Goal: Task Accomplishment & Management: Use online tool/utility

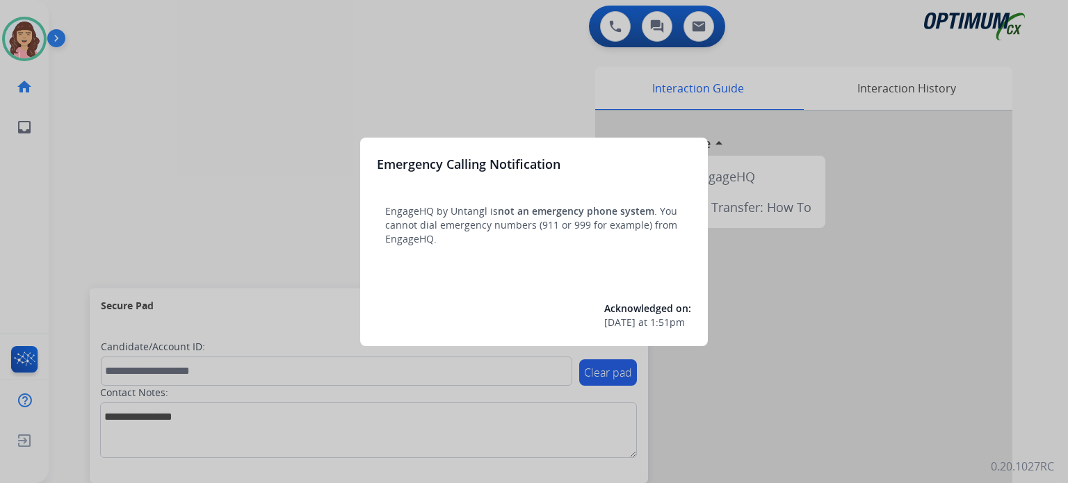
click at [517, 72] on div at bounding box center [534, 241] width 1068 height 483
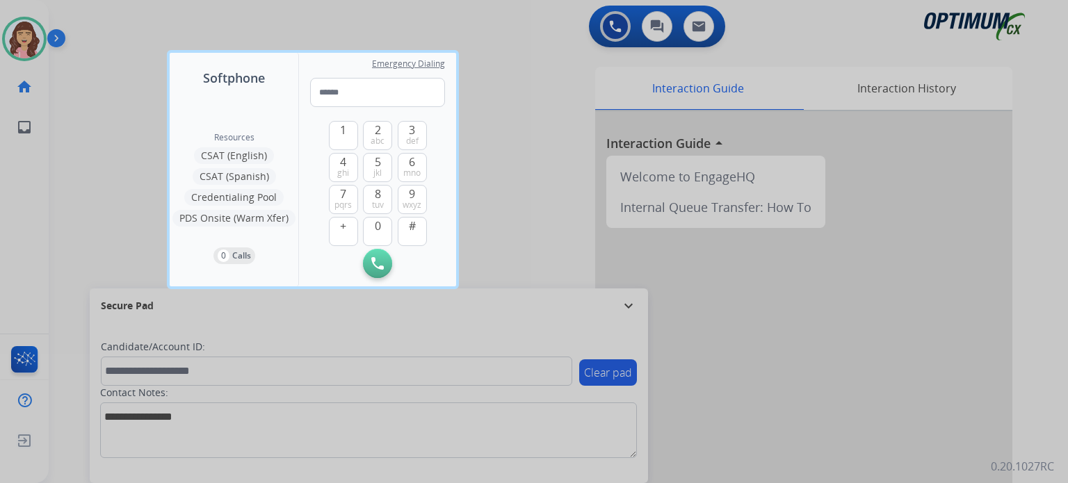
click at [536, 123] on div at bounding box center [534, 241] width 1068 height 483
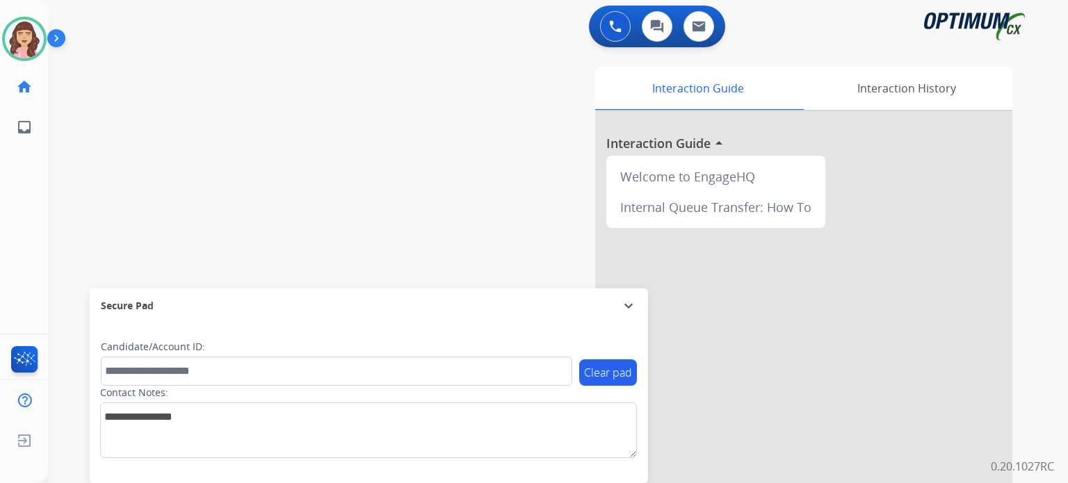
click at [556, 237] on div "Interaction Guide Interaction History Interaction Guide arrow_drop_up Welcome t…" at bounding box center [720, 348] width 585 height 563
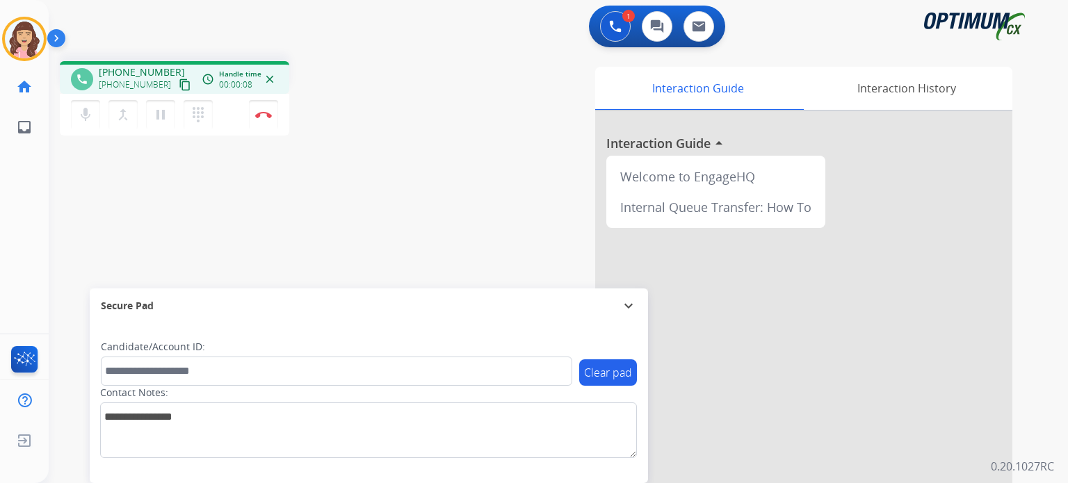
click at [179, 86] on mat-icon "content_copy" at bounding box center [185, 85] width 13 height 13
click at [268, 117] on img at bounding box center [263, 114] width 17 height 7
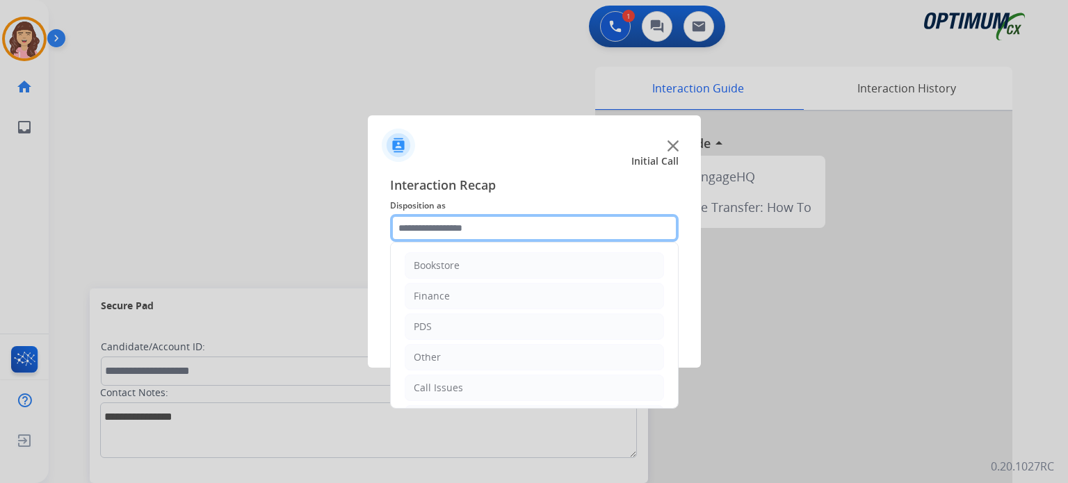
click at [487, 225] on input "text" at bounding box center [534, 228] width 289 height 28
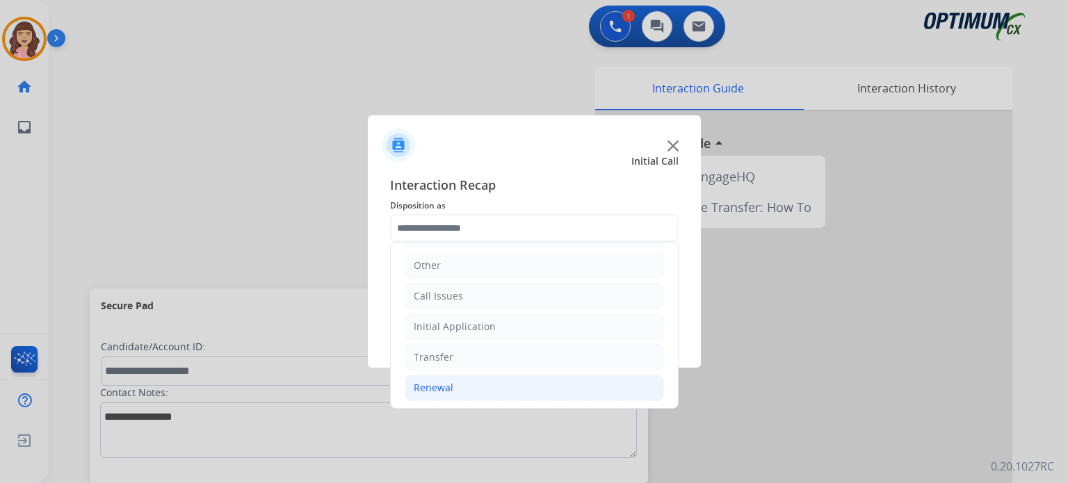
click at [448, 389] on div "Renewal" at bounding box center [434, 388] width 40 height 14
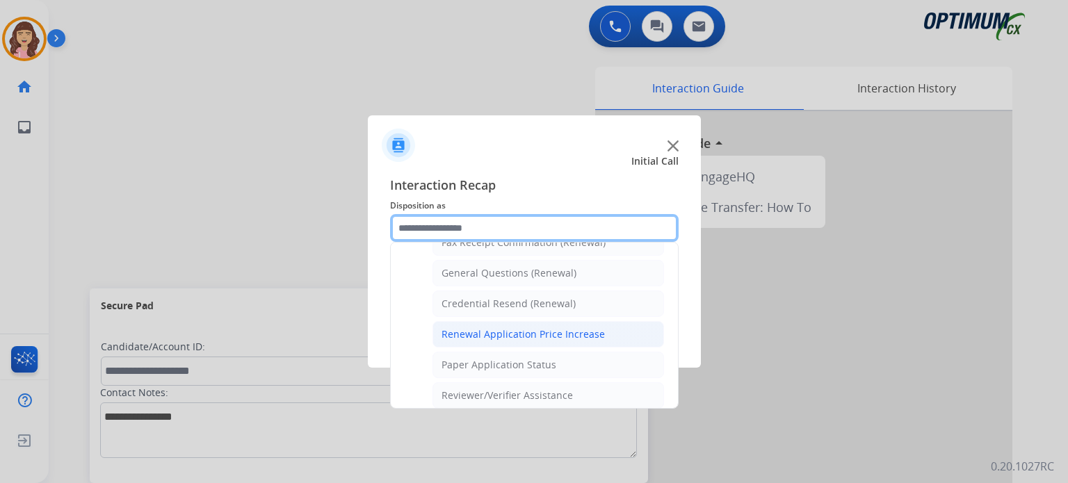
scroll to position [400, 0]
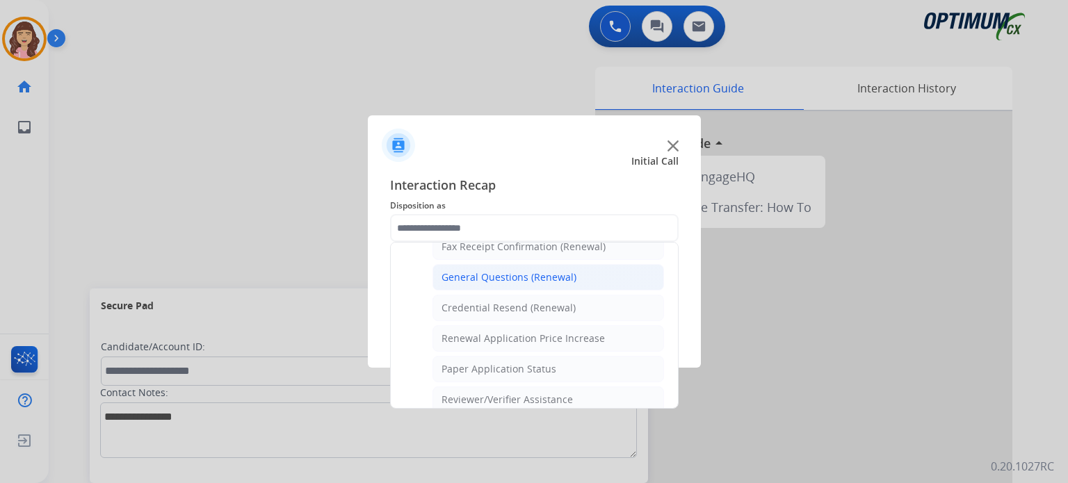
click at [506, 277] on div "General Questions (Renewal)" at bounding box center [509, 278] width 135 height 14
type input "**********"
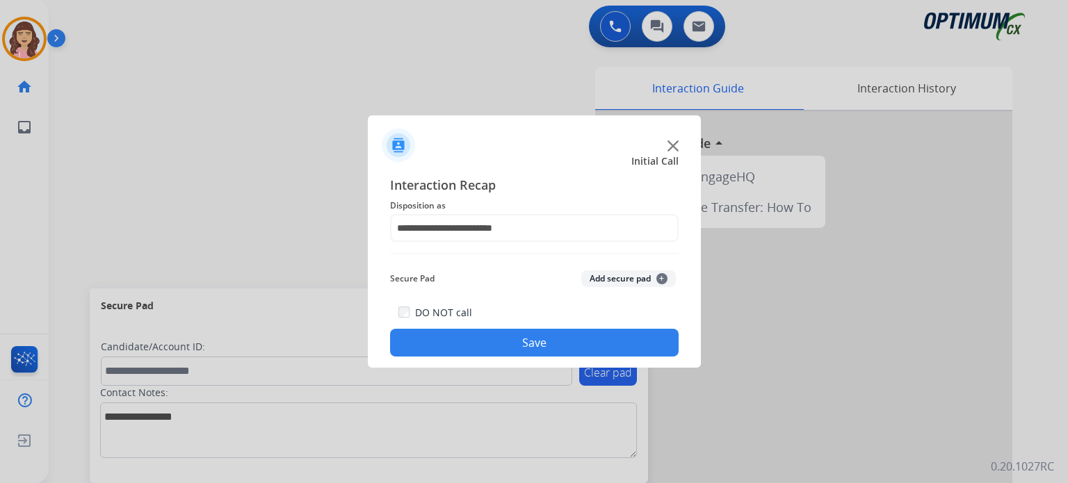
click at [531, 339] on button "Save" at bounding box center [534, 343] width 289 height 28
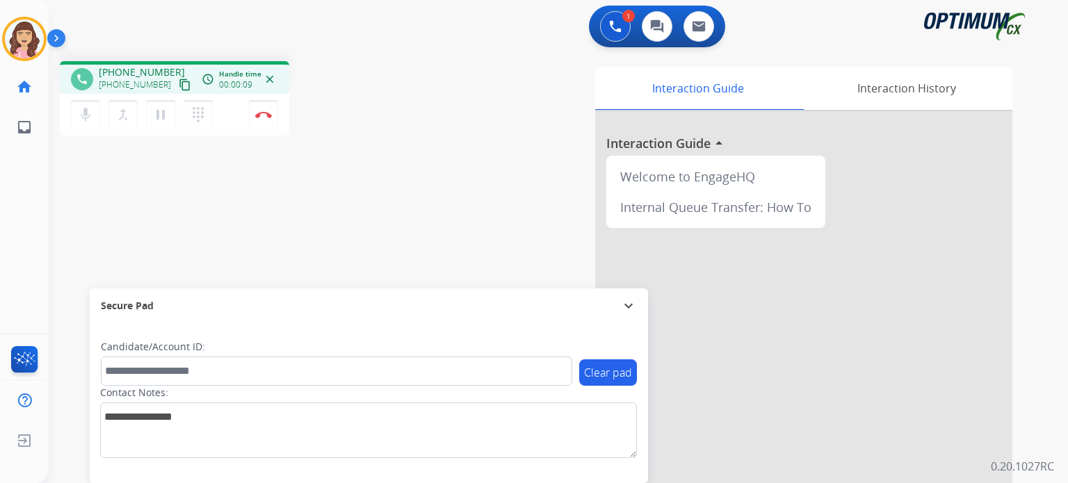
click at [179, 85] on mat-icon "content_copy" at bounding box center [185, 85] width 13 height 13
click at [264, 116] on img at bounding box center [263, 114] width 17 height 7
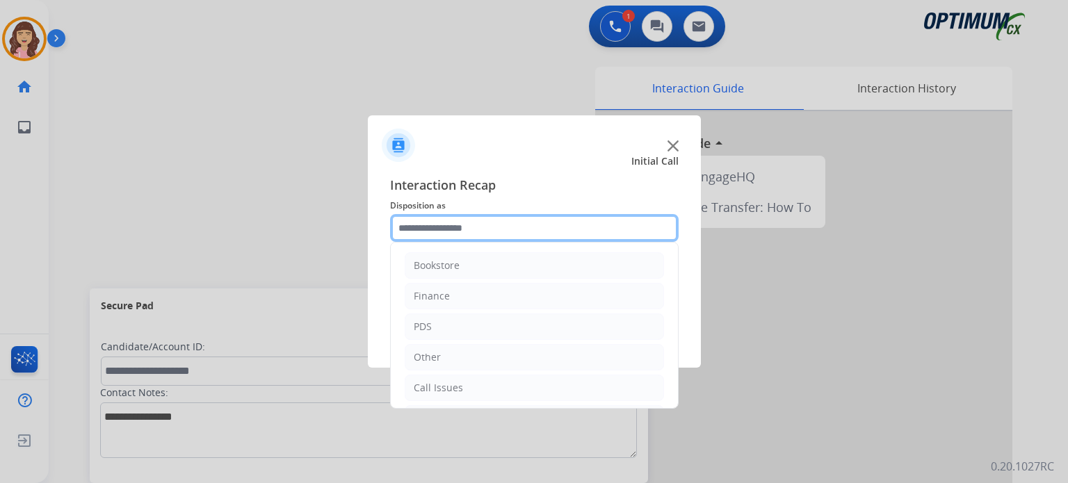
click at [519, 232] on input "text" at bounding box center [534, 228] width 289 height 28
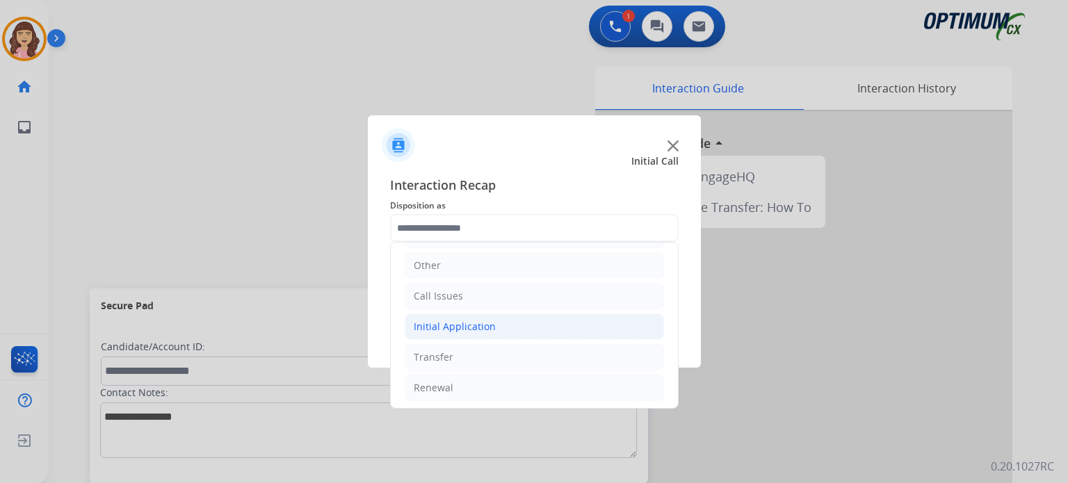
click at [470, 332] on li "Initial Application" at bounding box center [534, 327] width 259 height 26
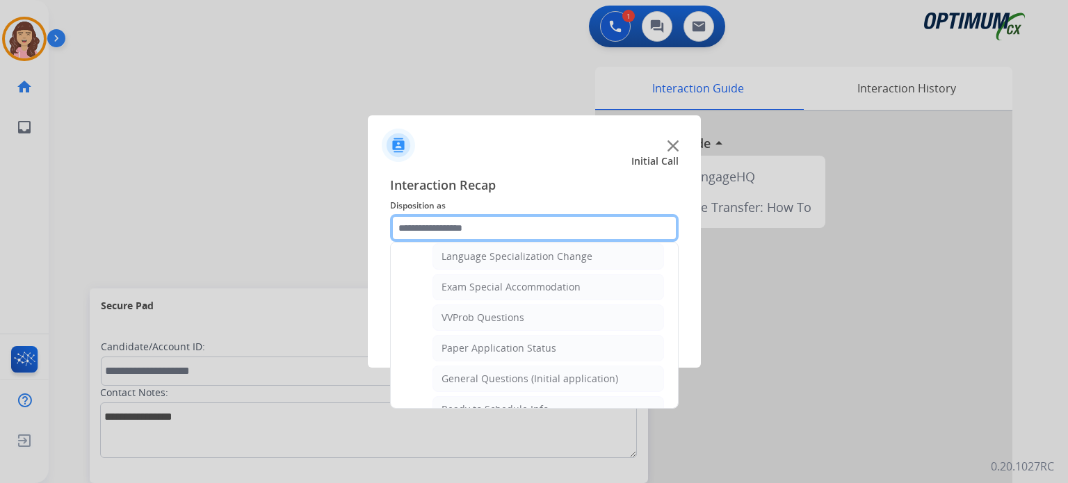
scroll to position [709, 0]
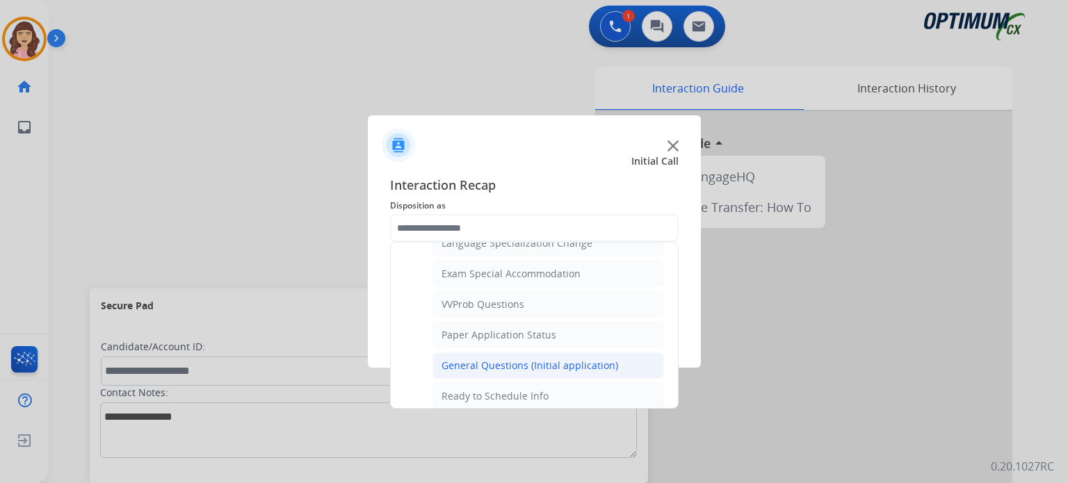
click at [577, 359] on div "General Questions (Initial application)" at bounding box center [530, 366] width 177 height 14
type input "**********"
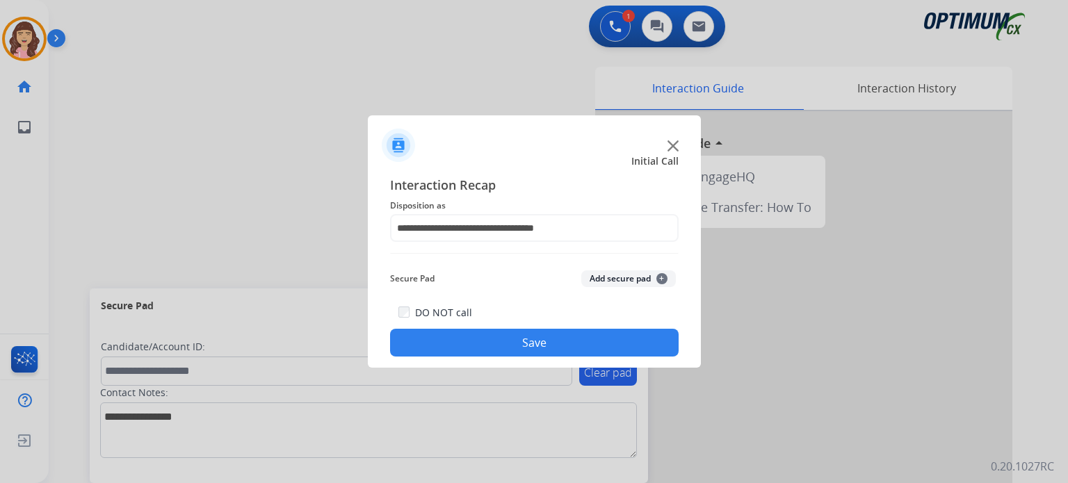
click at [547, 339] on button "Save" at bounding box center [534, 343] width 289 height 28
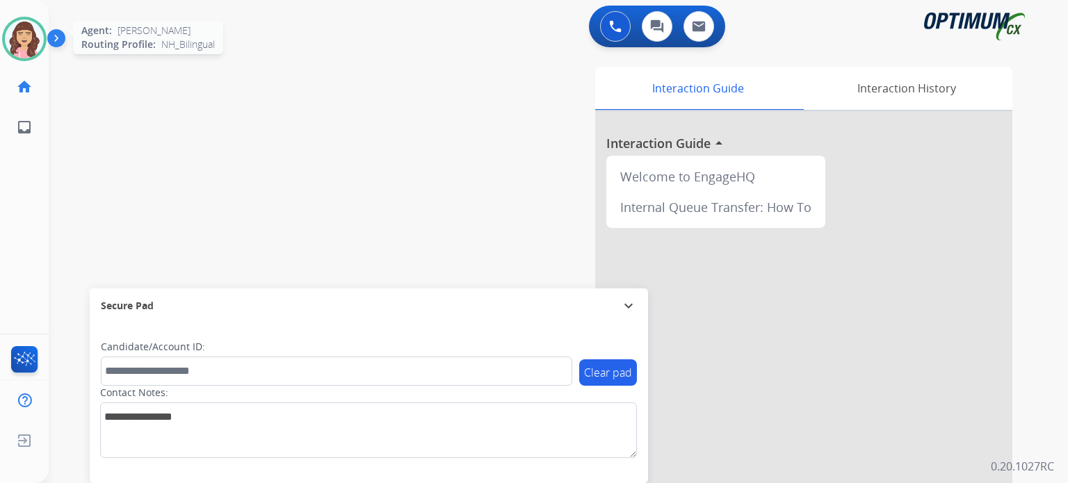
click at [31, 42] on img at bounding box center [24, 38] width 39 height 39
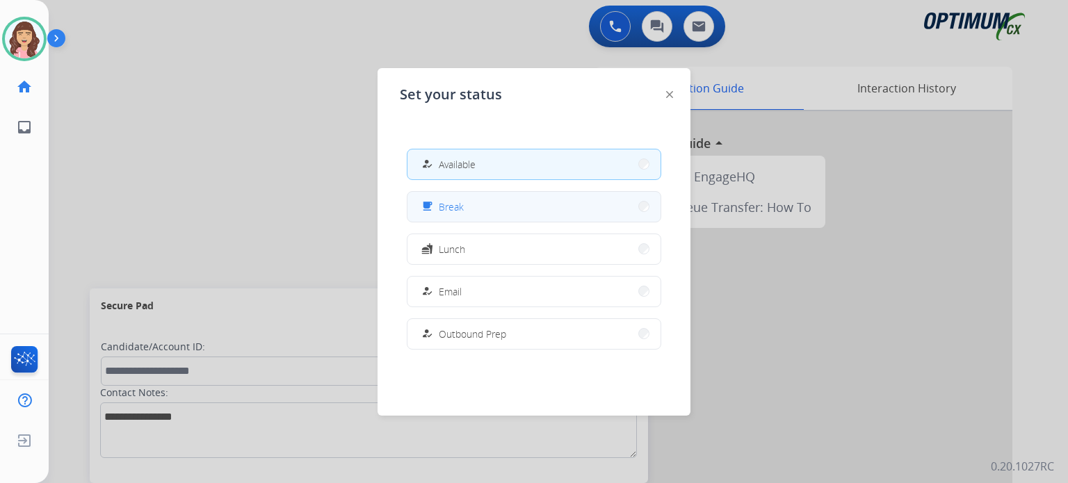
click at [466, 203] on button "free_breakfast Break" at bounding box center [534, 207] width 253 height 30
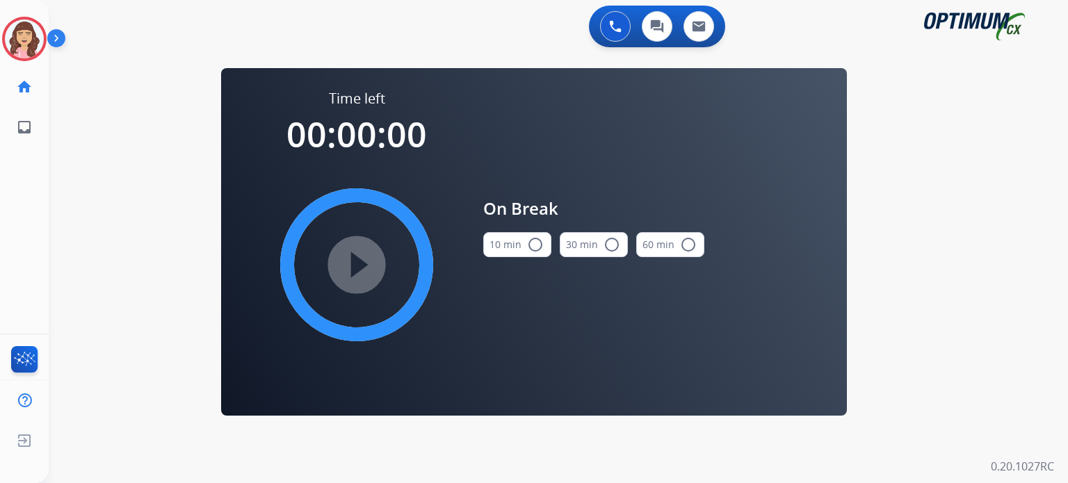
click at [533, 245] on mat-icon "radio_button_unchecked" at bounding box center [535, 244] width 17 height 17
click at [353, 264] on mat-icon "play_circle_filled" at bounding box center [356, 265] width 17 height 17
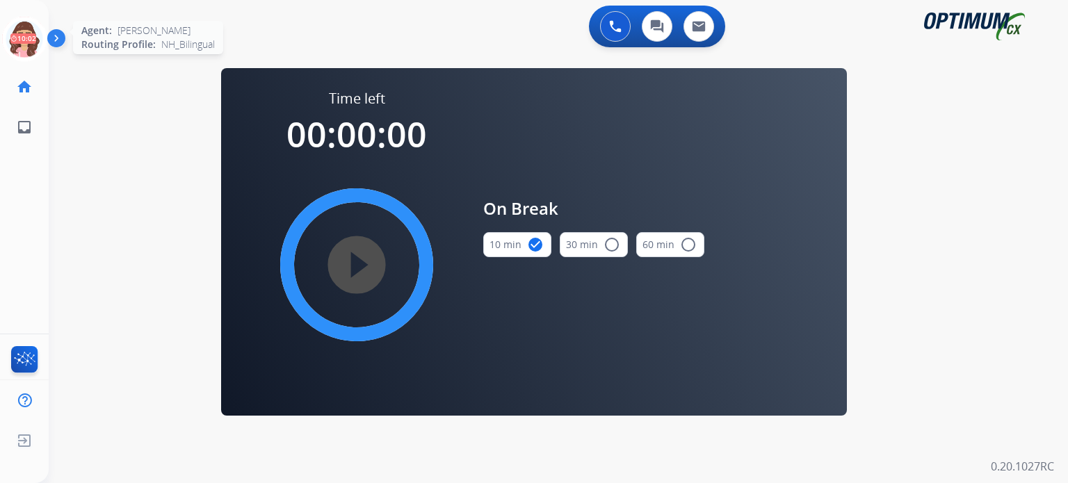
click at [28, 35] on icon at bounding box center [24, 39] width 45 height 45
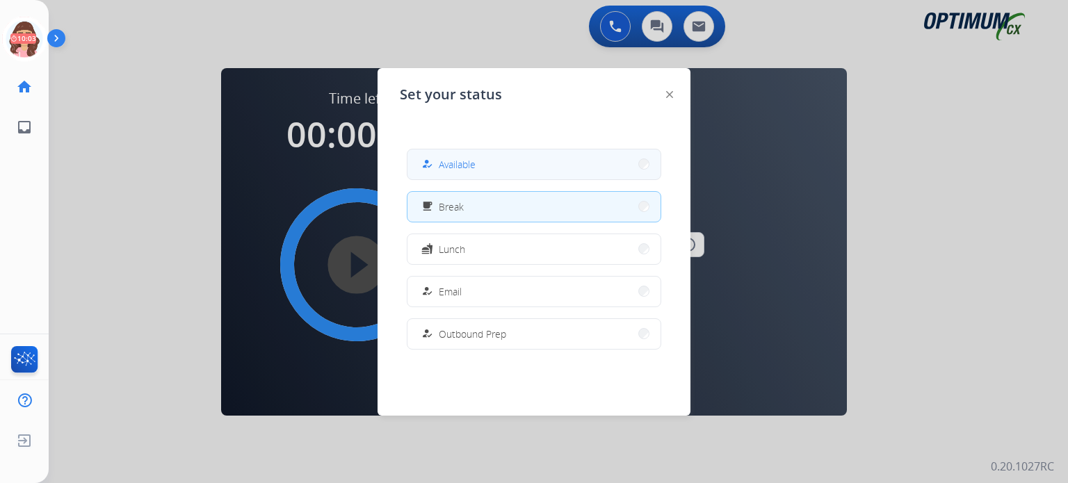
click at [446, 169] on span "Available" at bounding box center [457, 164] width 37 height 15
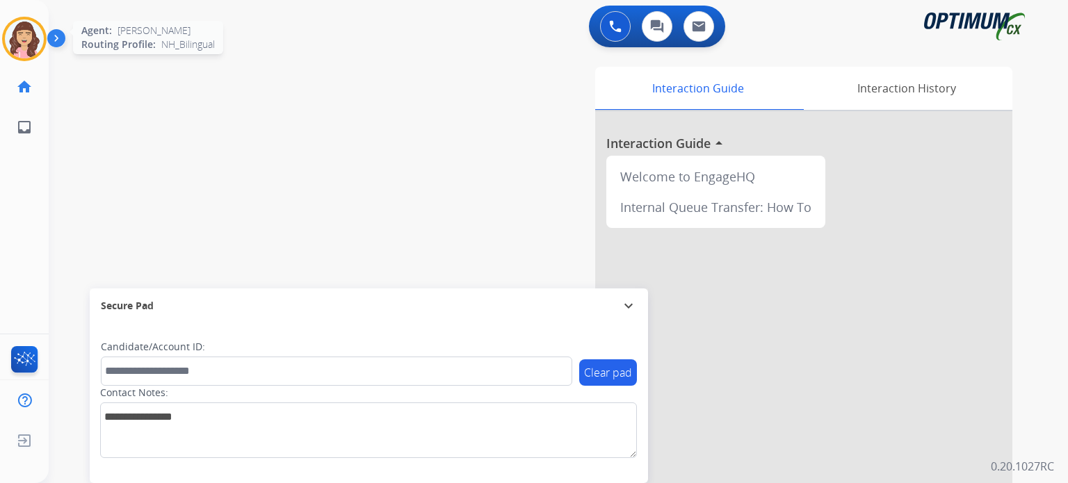
click at [26, 56] on img at bounding box center [24, 38] width 39 height 39
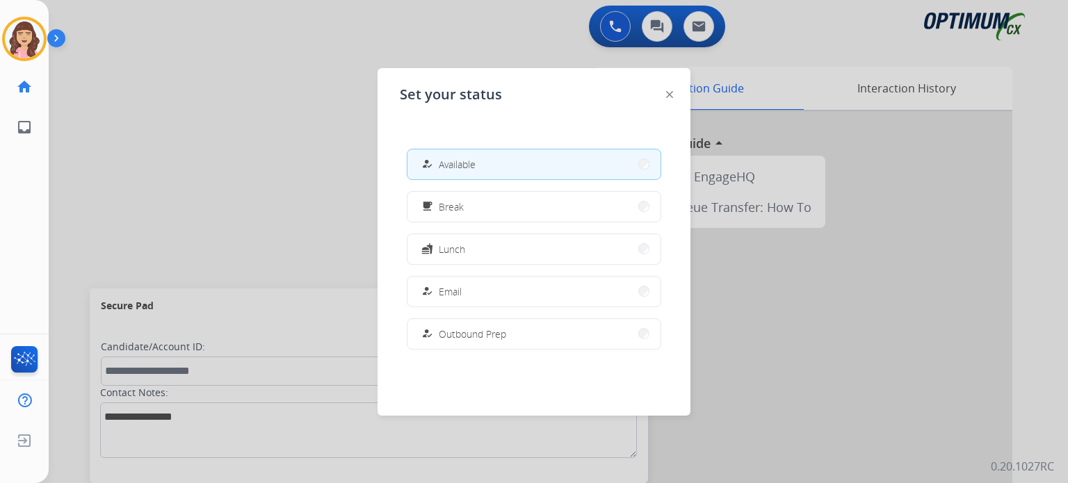
click at [248, 188] on div at bounding box center [534, 241] width 1068 height 483
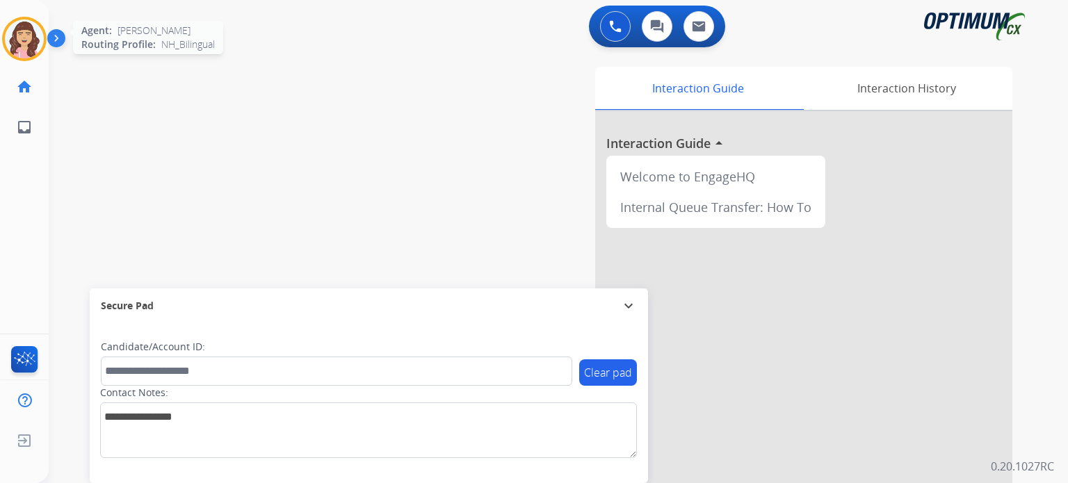
click at [38, 41] on img at bounding box center [24, 38] width 39 height 39
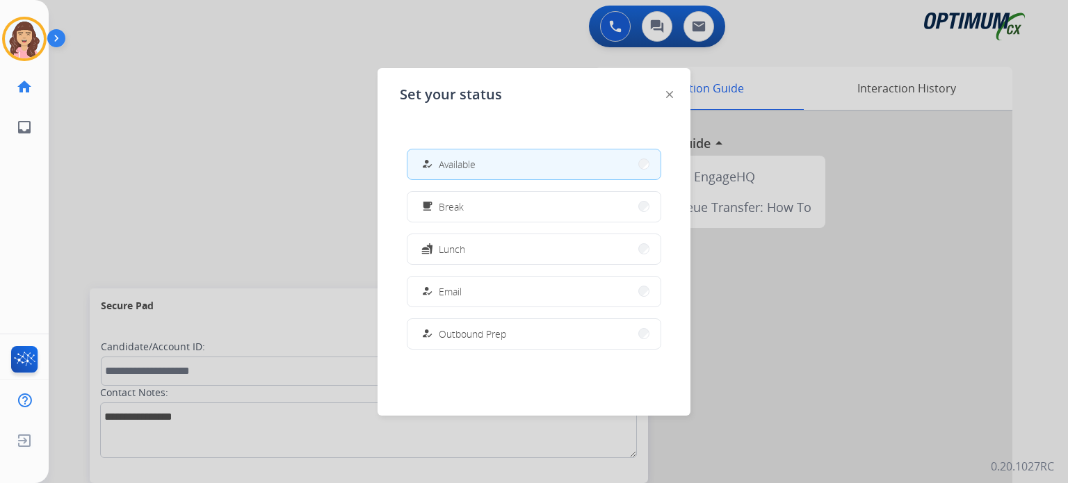
click at [222, 170] on div at bounding box center [534, 241] width 1068 height 483
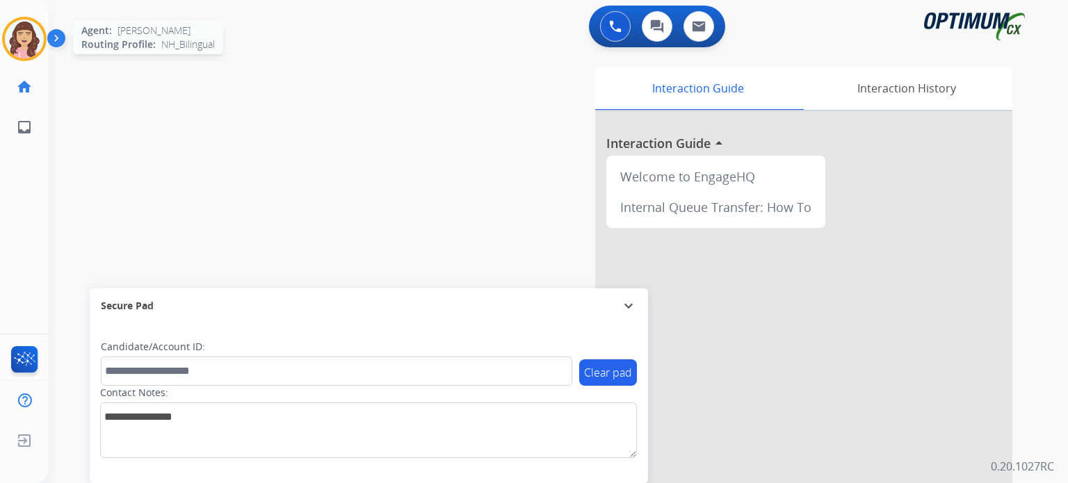
click at [22, 40] on img at bounding box center [24, 38] width 39 height 39
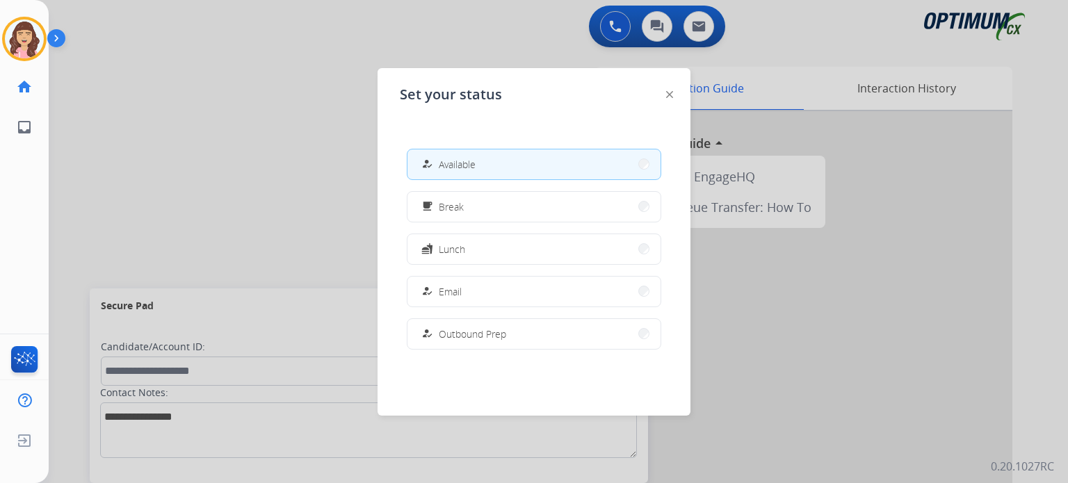
click at [262, 152] on div at bounding box center [534, 241] width 1068 height 483
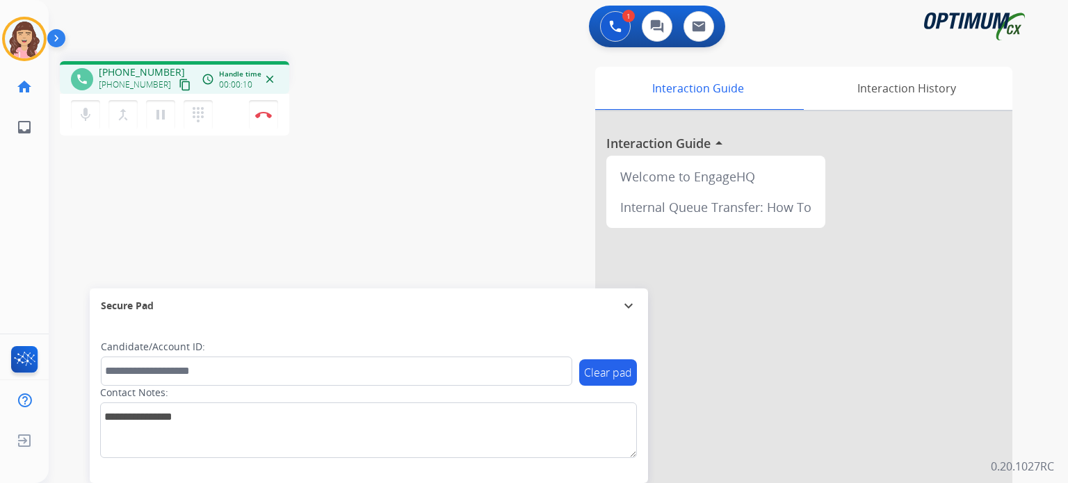
click at [179, 85] on mat-icon "content_copy" at bounding box center [185, 85] width 13 height 13
click at [261, 119] on button "Disconnect" at bounding box center [263, 114] width 29 height 29
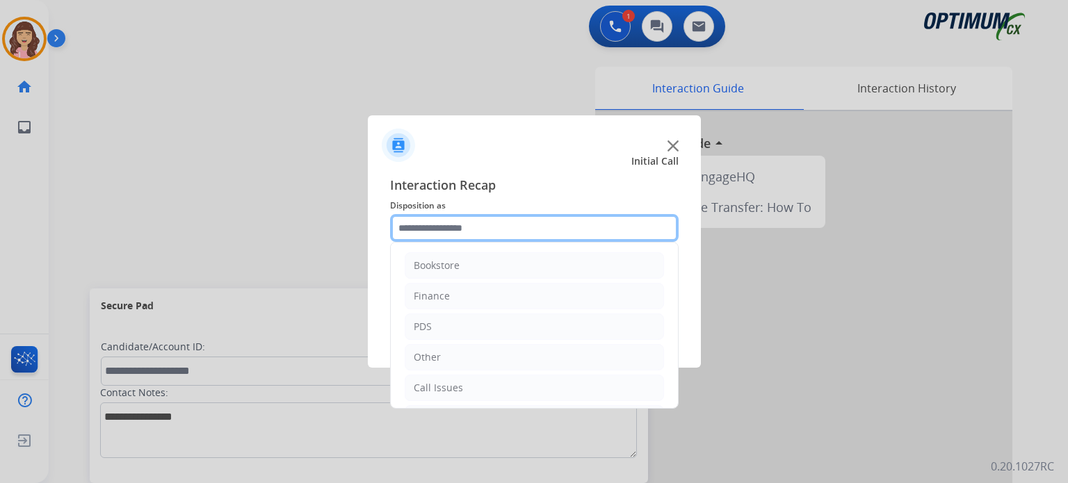
click at [478, 231] on input "text" at bounding box center [534, 228] width 289 height 28
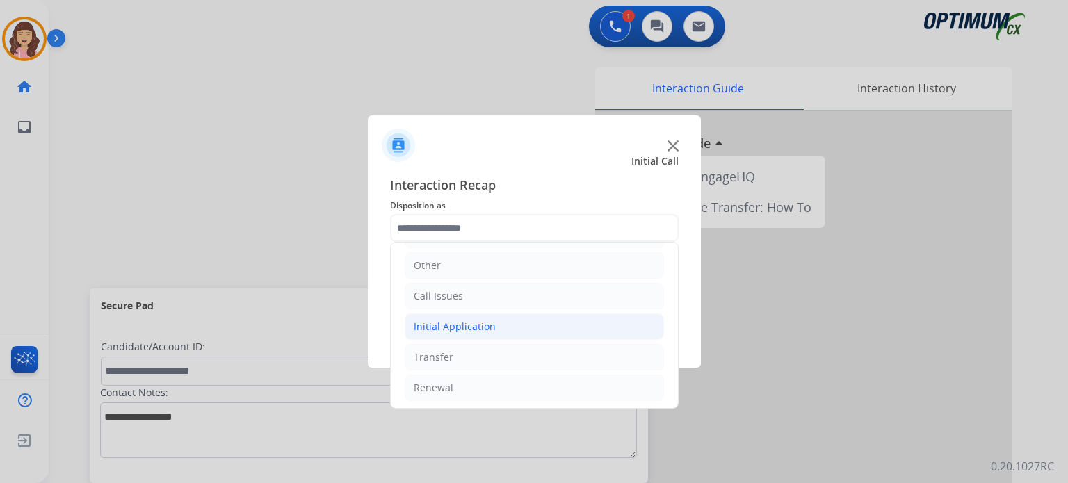
click at [470, 323] on div "Initial Application" at bounding box center [455, 327] width 82 height 14
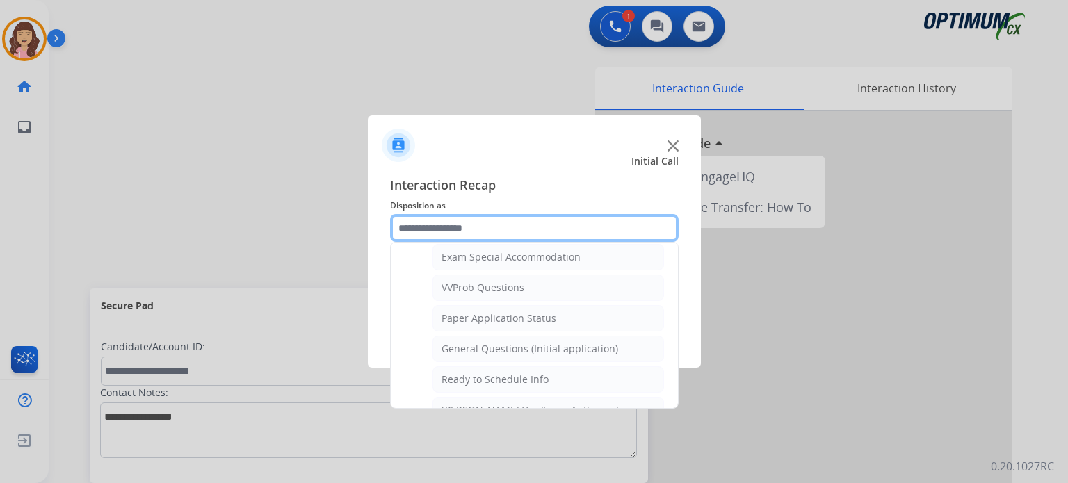
scroll to position [716, 0]
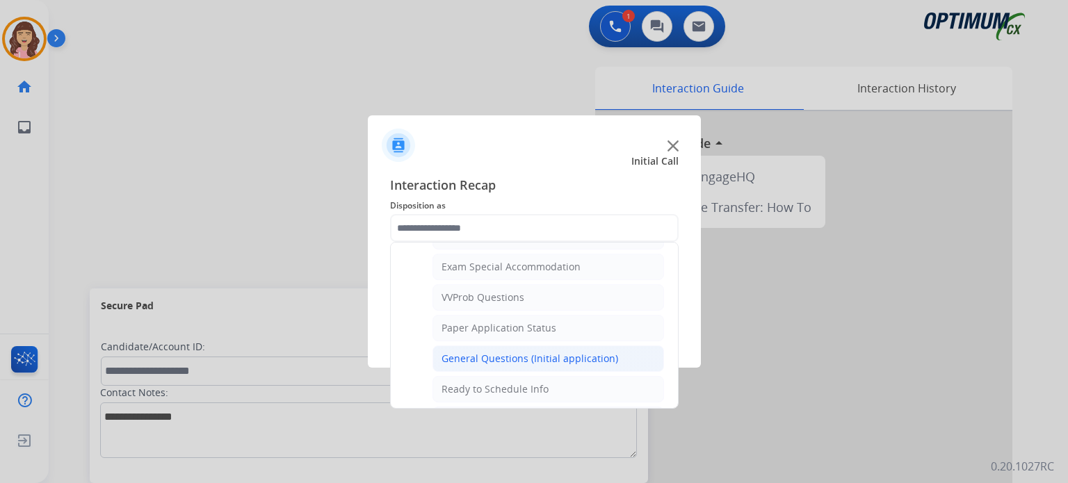
click at [543, 356] on div "General Questions (Initial application)" at bounding box center [530, 359] width 177 height 14
type input "**********"
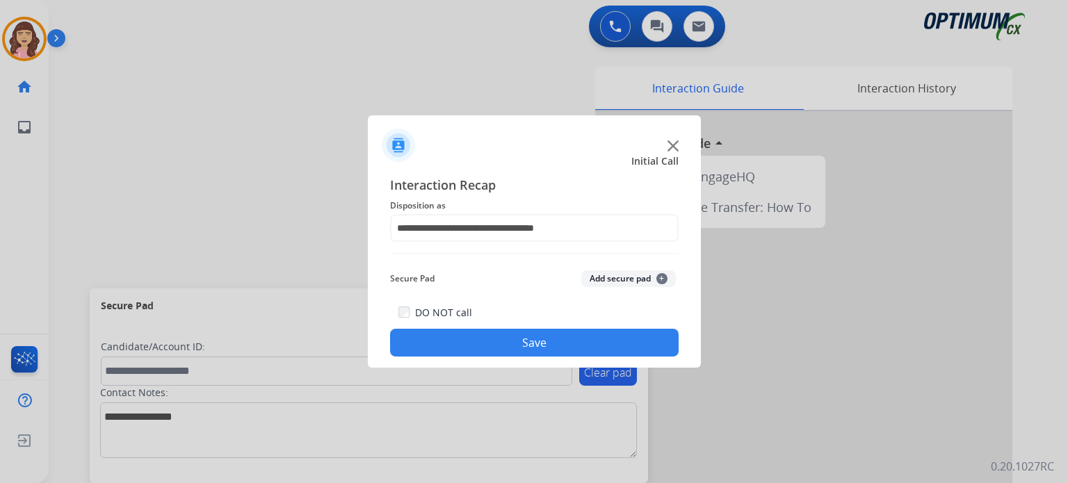
click at [521, 355] on div "DO NOT call Save" at bounding box center [534, 330] width 289 height 53
click at [558, 345] on button "Save" at bounding box center [534, 343] width 289 height 28
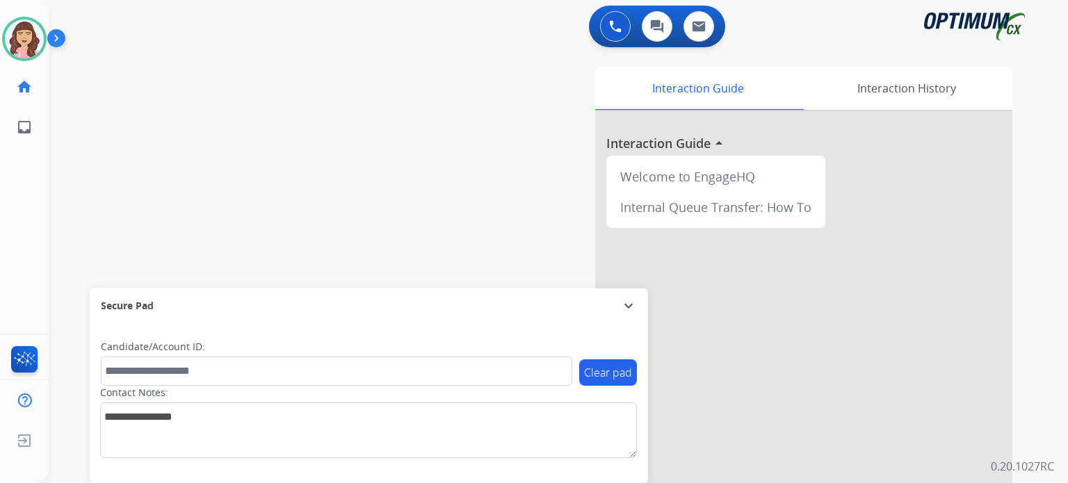
click at [333, 88] on div "swap_horiz Break voice bridge close_fullscreen Connect 3-Way Call merge_type Se…" at bounding box center [542, 340] width 986 height 580
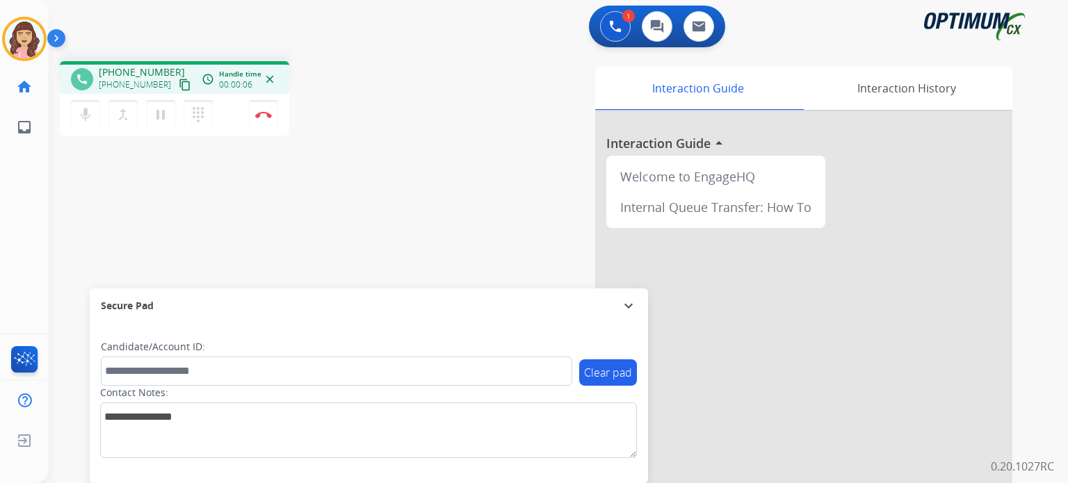
click at [179, 86] on mat-icon "content_copy" at bounding box center [185, 85] width 13 height 13
click at [179, 83] on mat-icon "content_copy" at bounding box center [185, 85] width 13 height 13
click at [261, 113] on img at bounding box center [263, 114] width 17 height 7
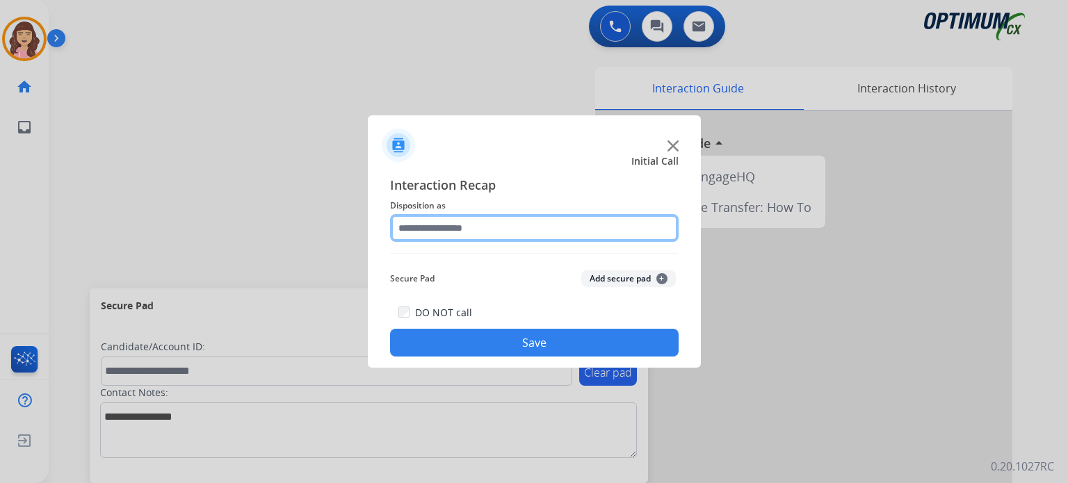
click at [469, 232] on input "text" at bounding box center [534, 228] width 289 height 28
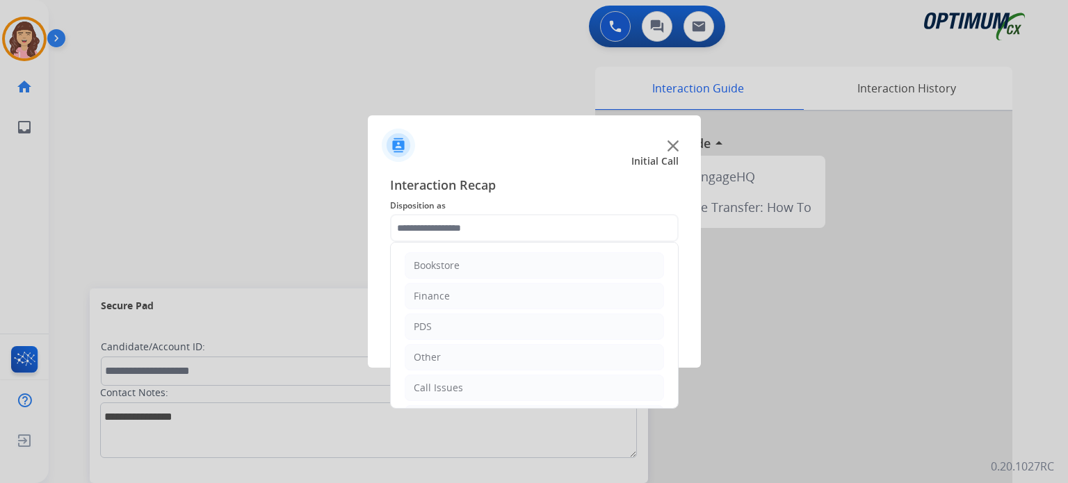
click at [677, 291] on div "Bookstore Finance PDS Other Call Issues Initial Application Transfer Renewal" at bounding box center [534, 325] width 289 height 167
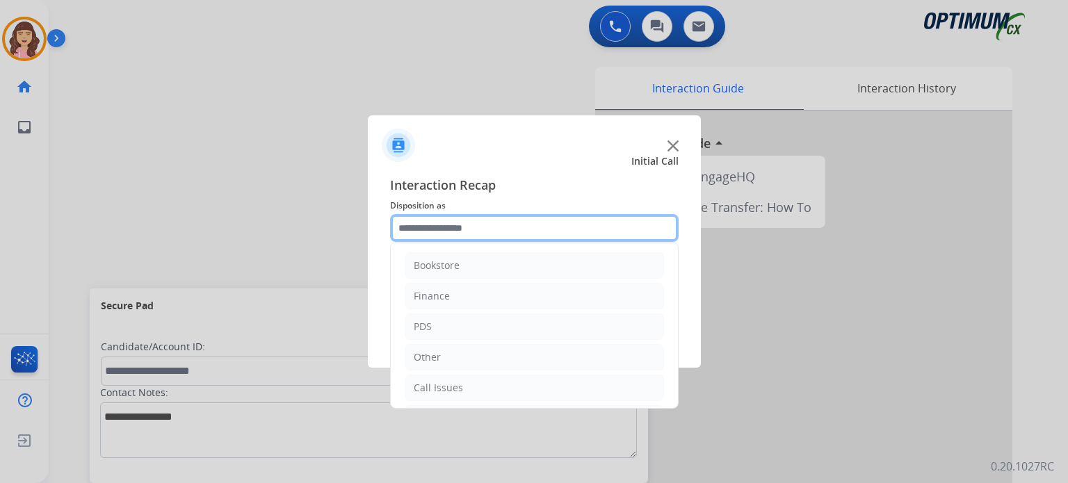
click at [608, 220] on input "text" at bounding box center [534, 228] width 289 height 28
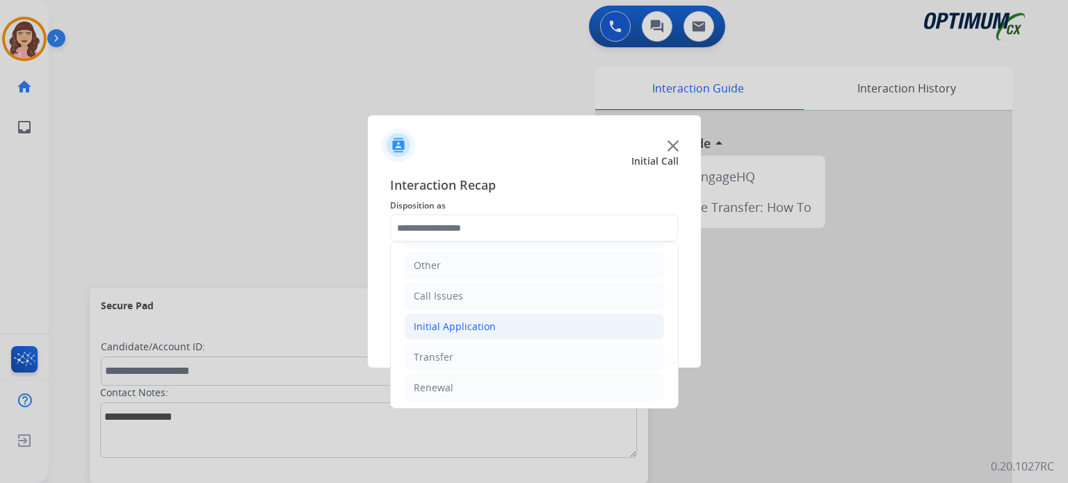
click at [481, 328] on div "Initial Application" at bounding box center [455, 327] width 82 height 14
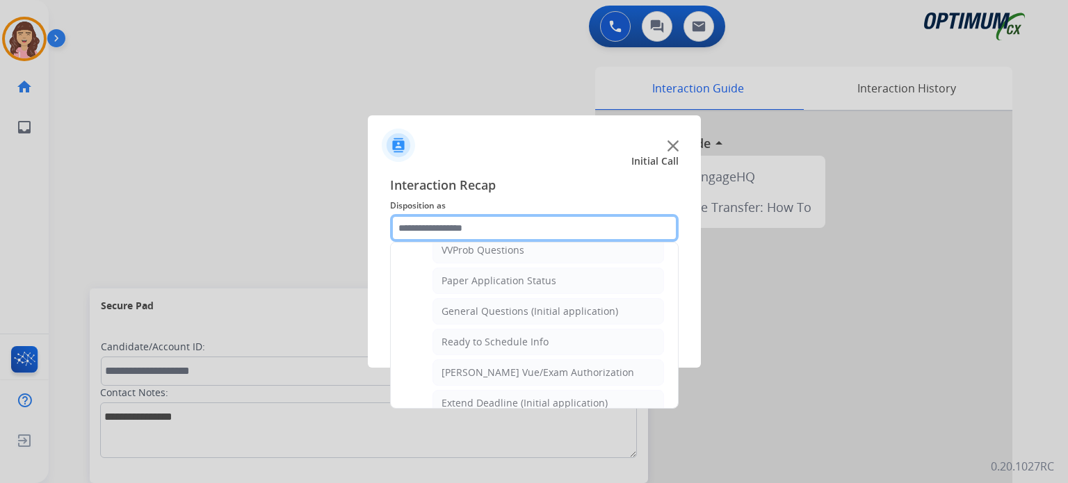
scroll to position [754, 0]
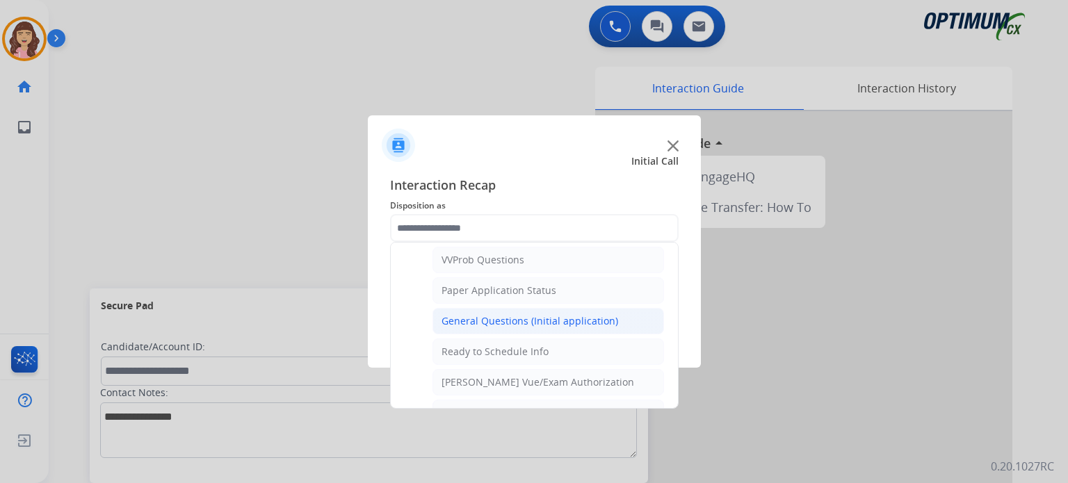
click at [534, 316] on div "General Questions (Initial application)" at bounding box center [530, 321] width 177 height 14
type input "**********"
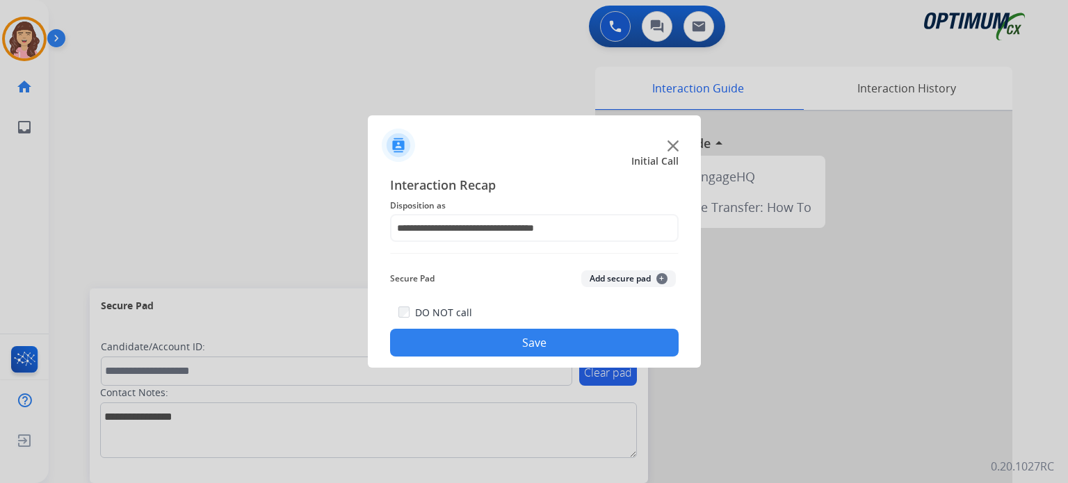
click at [535, 345] on button "Save" at bounding box center [534, 343] width 289 height 28
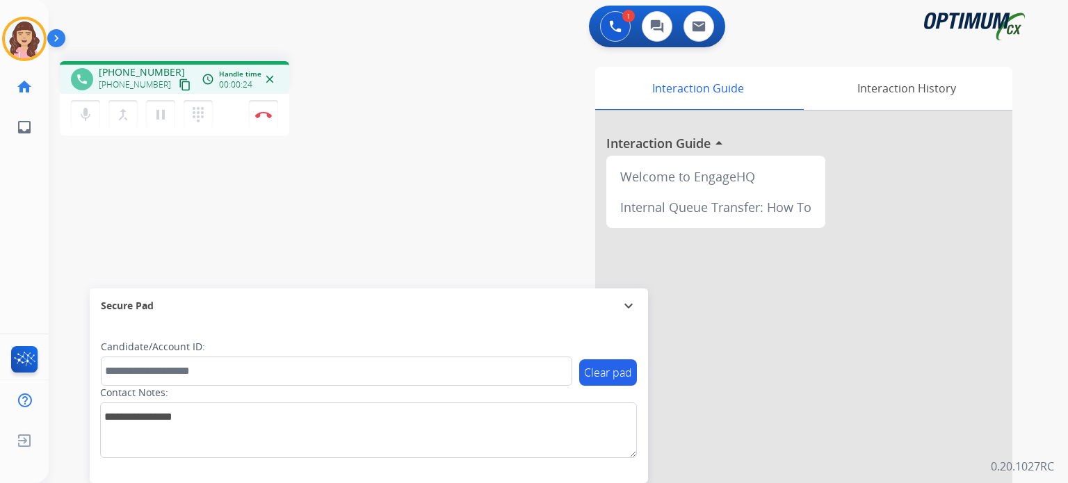
click at [179, 83] on mat-icon "content_copy" at bounding box center [185, 85] width 13 height 13
click at [266, 116] on img at bounding box center [263, 114] width 17 height 7
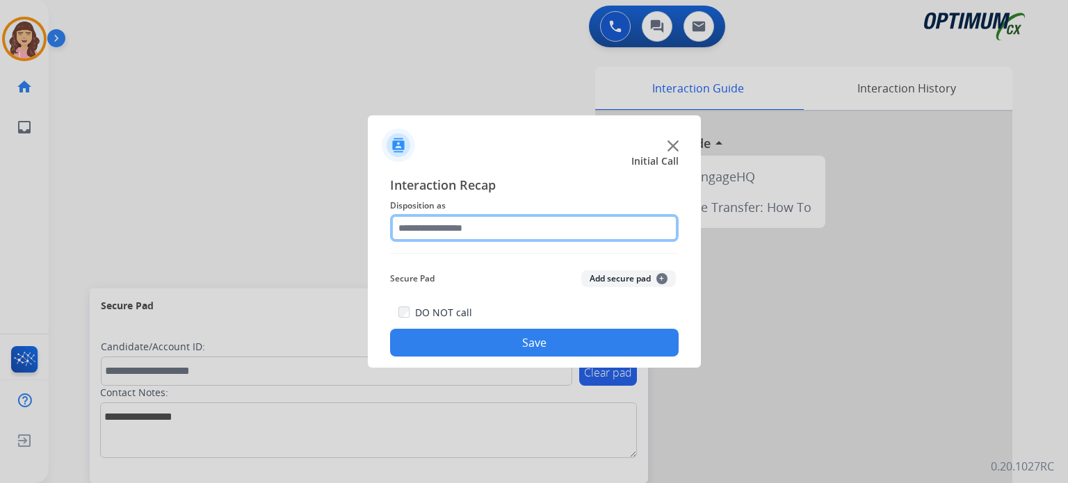
click at [474, 235] on input "text" at bounding box center [534, 228] width 289 height 28
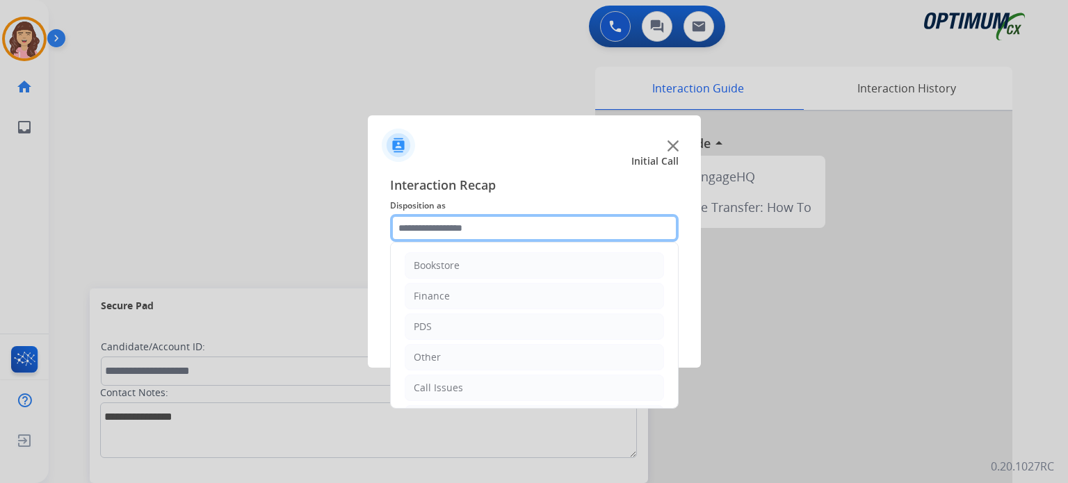
scroll to position [92, 0]
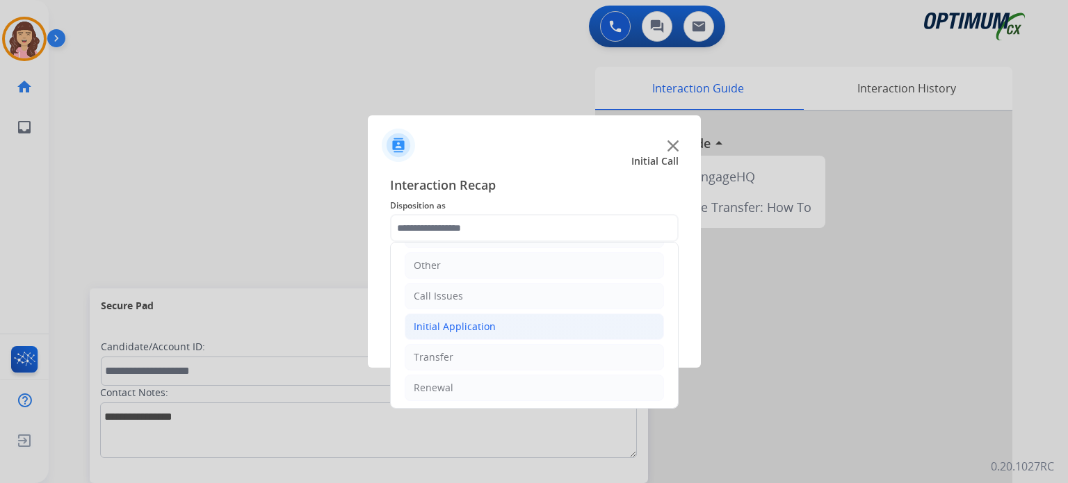
click at [451, 322] on div "Initial Application" at bounding box center [455, 327] width 82 height 14
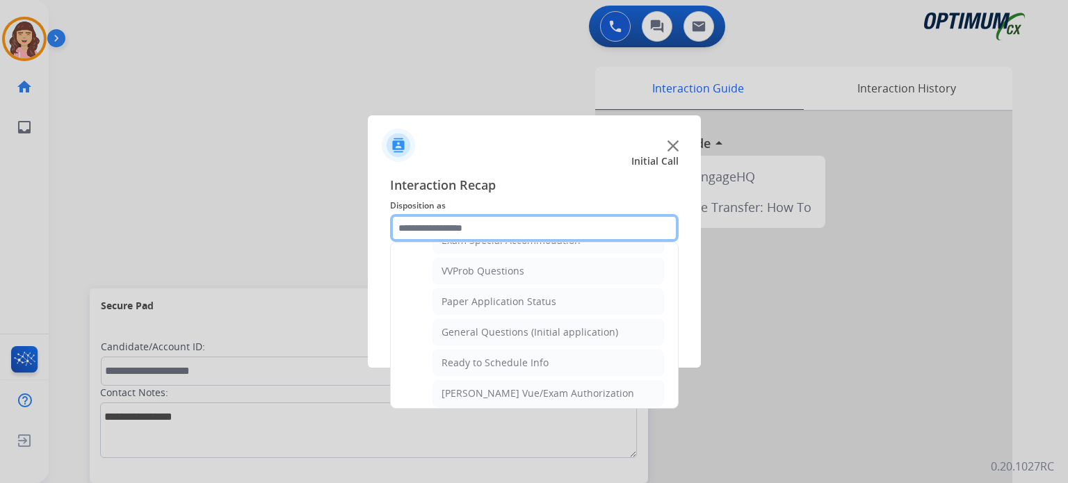
scroll to position [736, 0]
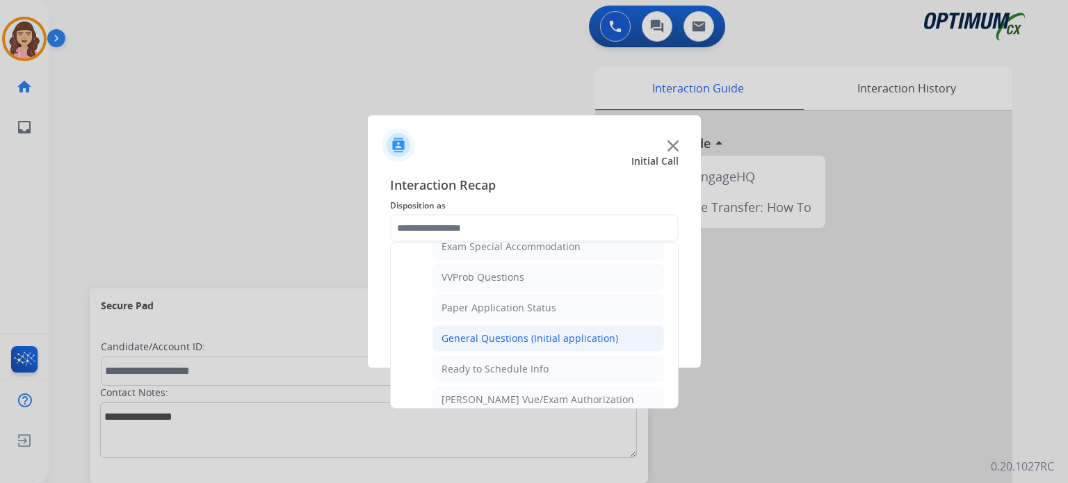
click at [537, 332] on div "General Questions (Initial application)" at bounding box center [530, 339] width 177 height 14
type input "**********"
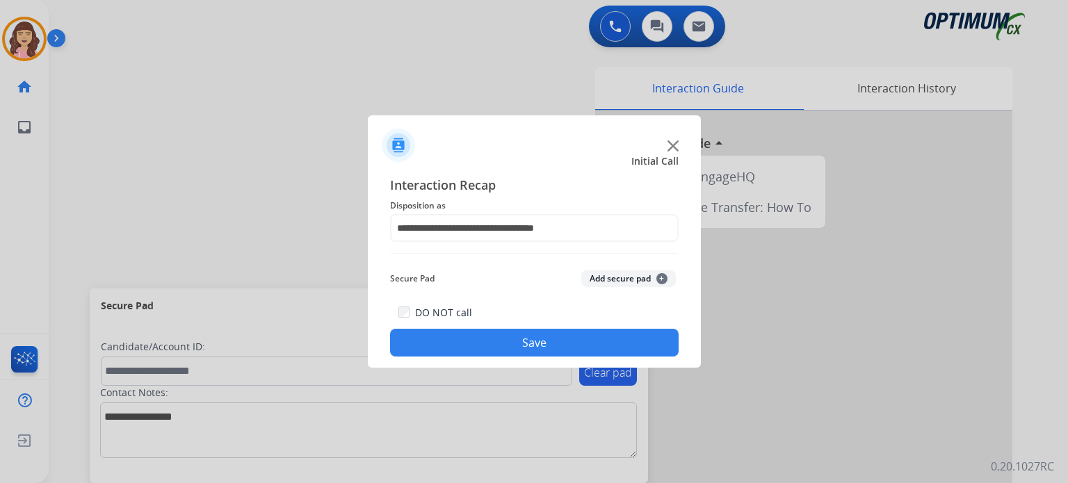
click at [510, 344] on button "Save" at bounding box center [534, 343] width 289 height 28
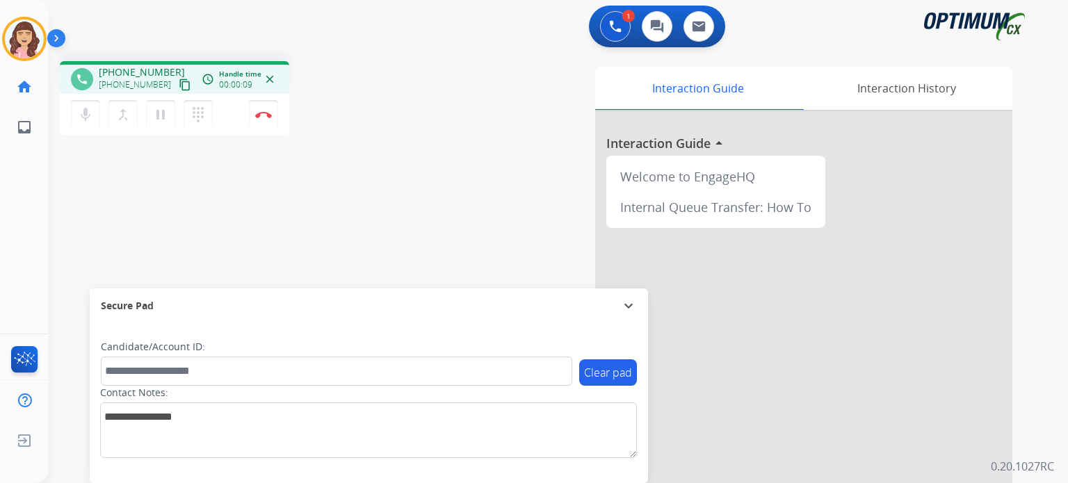
click at [179, 84] on mat-icon "content_copy" at bounding box center [185, 85] width 13 height 13
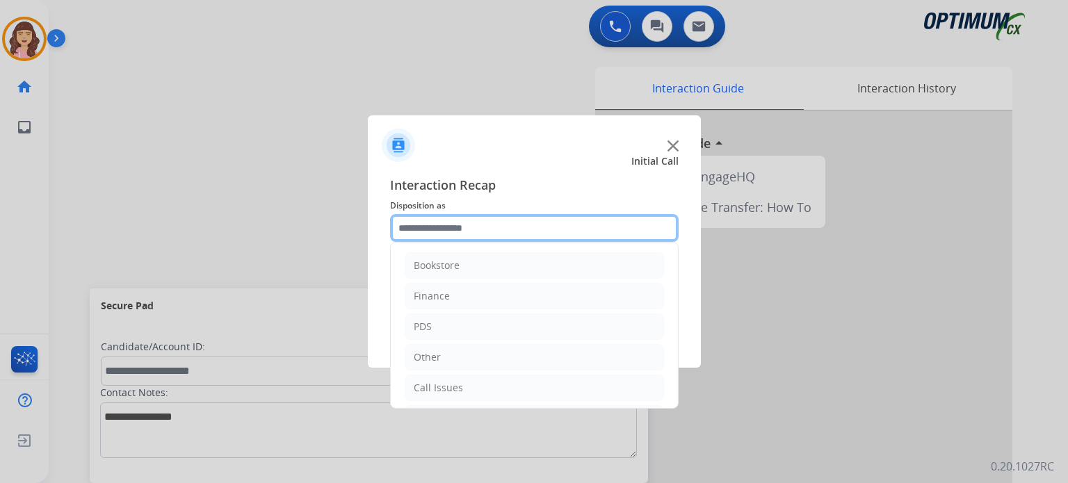
click at [479, 233] on input "text" at bounding box center [534, 228] width 289 height 28
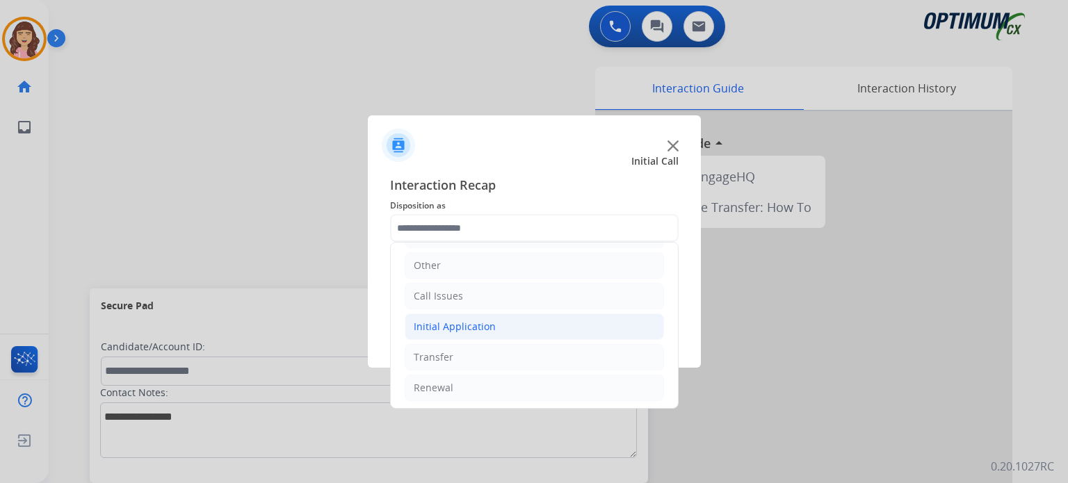
click at [515, 323] on li "Initial Application" at bounding box center [534, 327] width 259 height 26
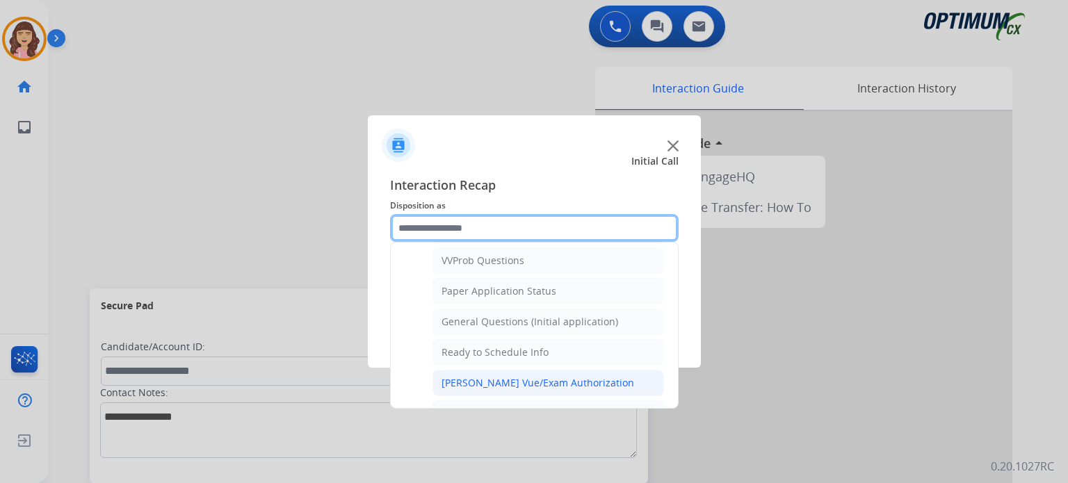
scroll to position [747, 0]
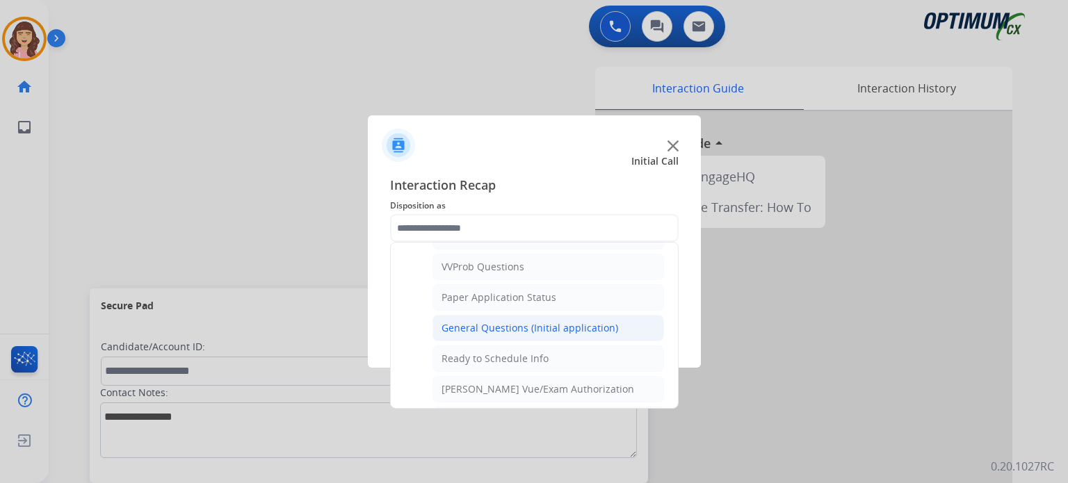
click at [514, 322] on div "General Questions (Initial application)" at bounding box center [530, 328] width 177 height 14
type input "**********"
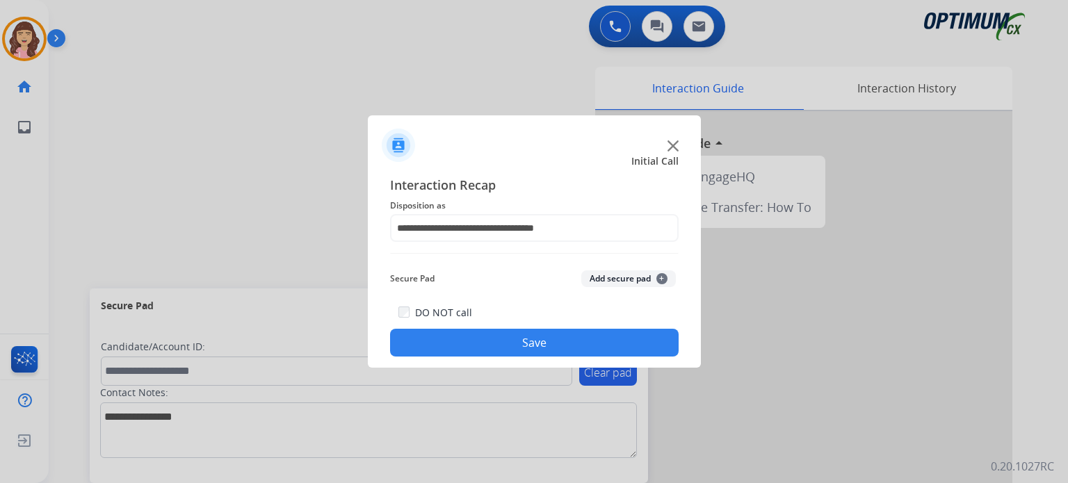
click at [492, 344] on button "Save" at bounding box center [534, 343] width 289 height 28
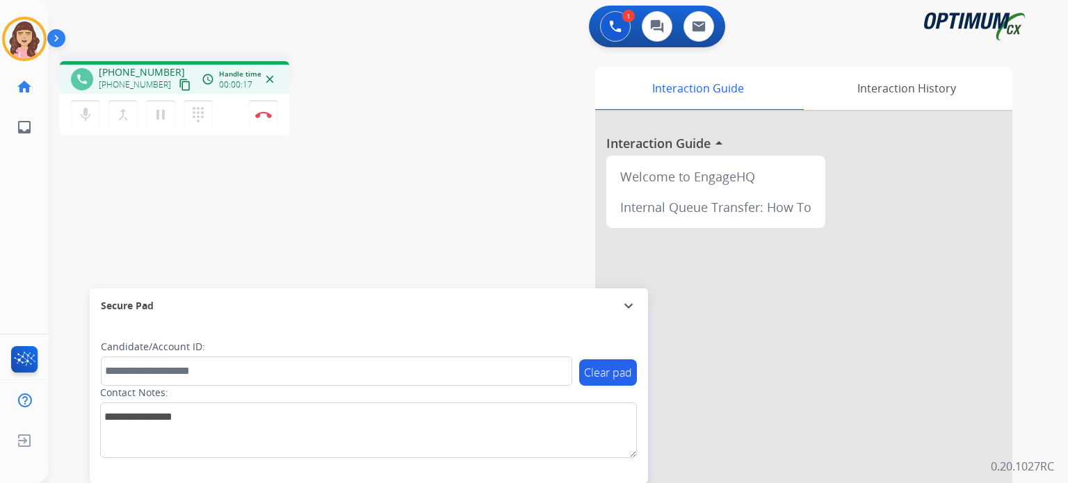
click at [179, 87] on mat-icon "content_copy" at bounding box center [185, 85] width 13 height 13
click at [292, 250] on div "phone [PHONE_NUMBER] [PHONE_NUMBER] content_copy access_time Call metrics Queue…" at bounding box center [542, 340] width 986 height 580
click at [265, 114] on img at bounding box center [263, 114] width 17 height 7
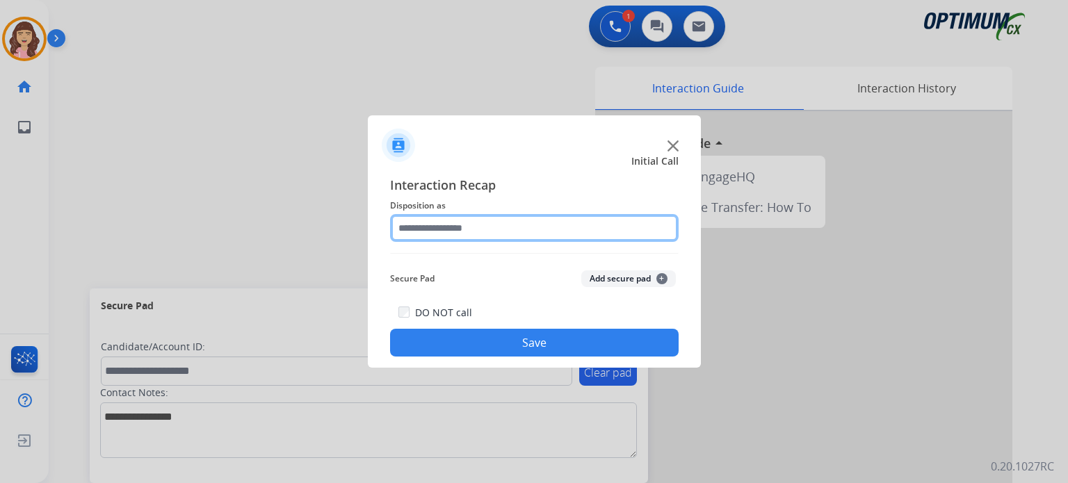
click at [465, 226] on input "text" at bounding box center [534, 228] width 289 height 28
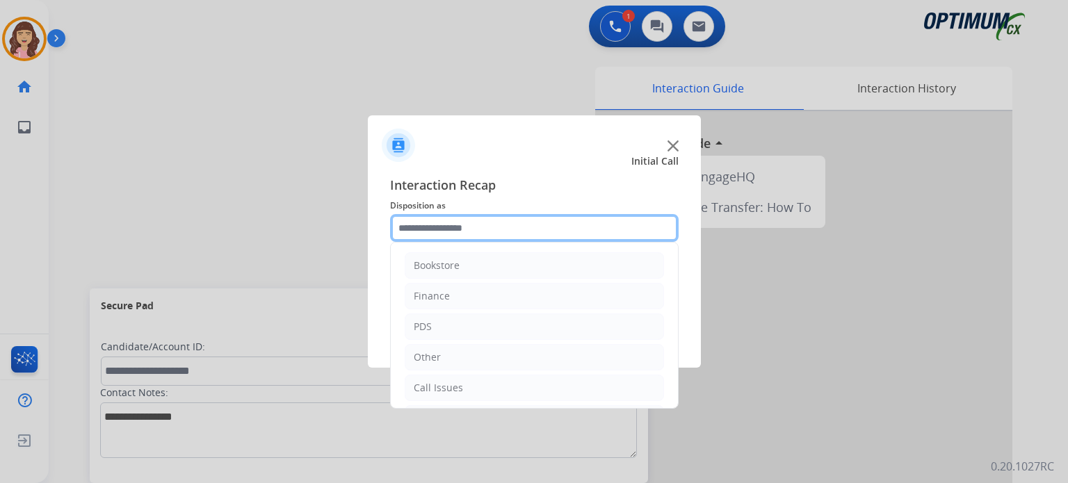
scroll to position [92, 0]
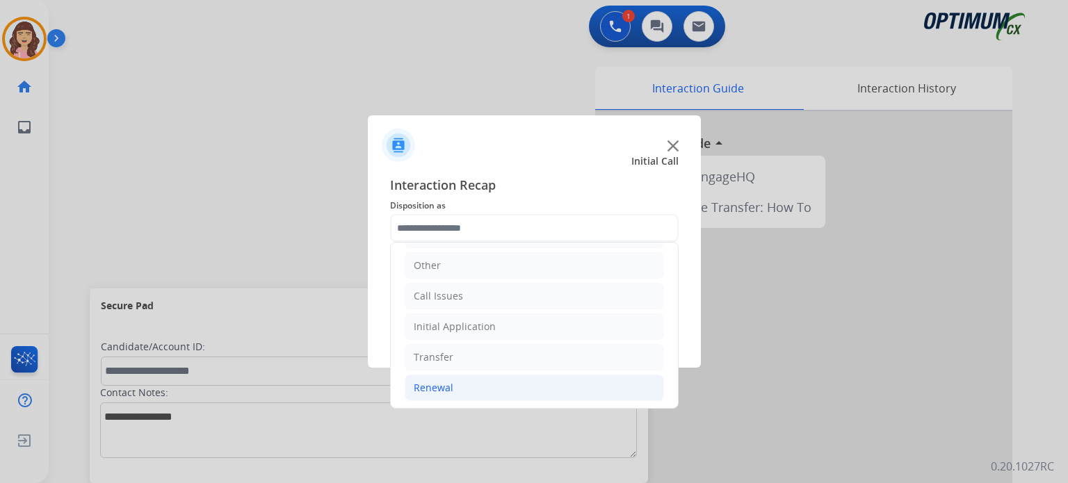
click at [440, 394] on li "Renewal" at bounding box center [534, 388] width 259 height 26
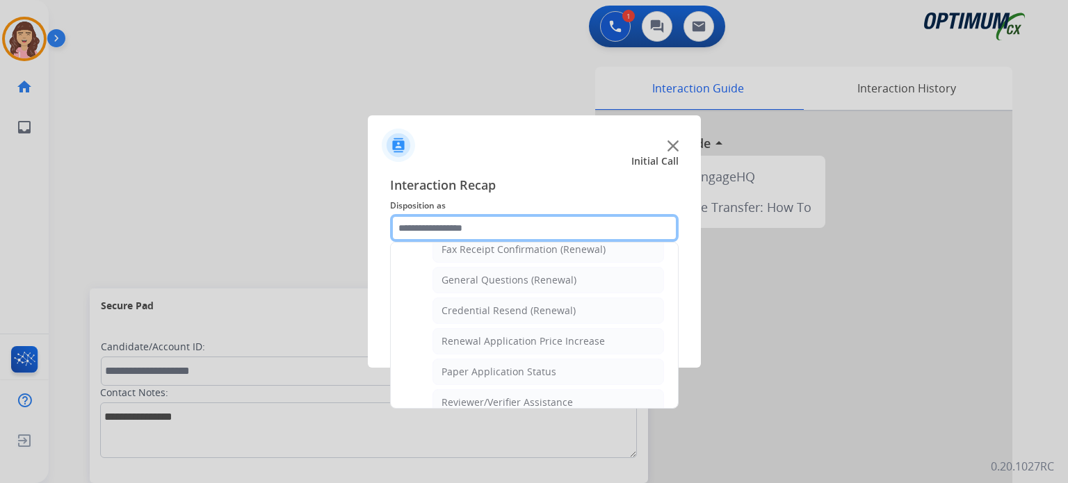
scroll to position [373, 0]
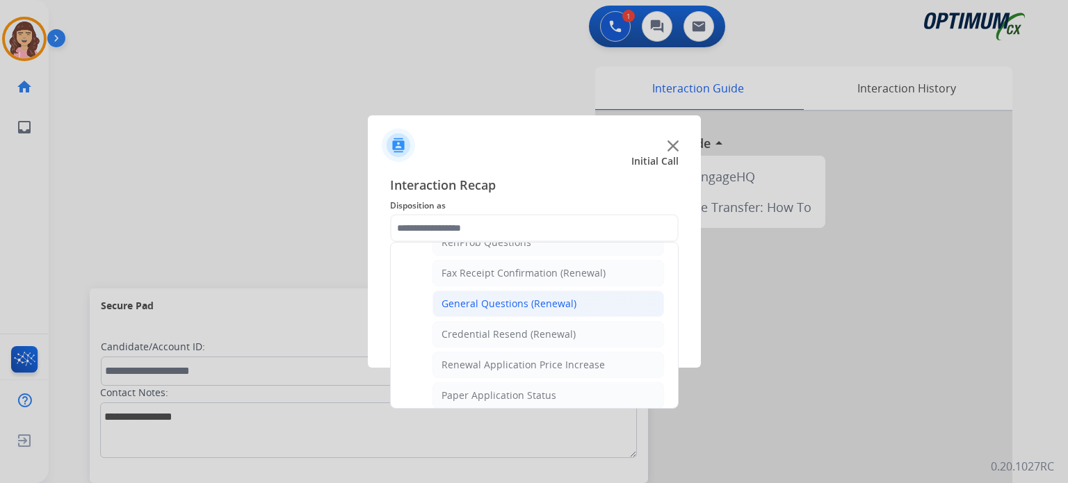
click at [503, 297] on div "General Questions (Renewal)" at bounding box center [509, 304] width 135 height 14
type input "**********"
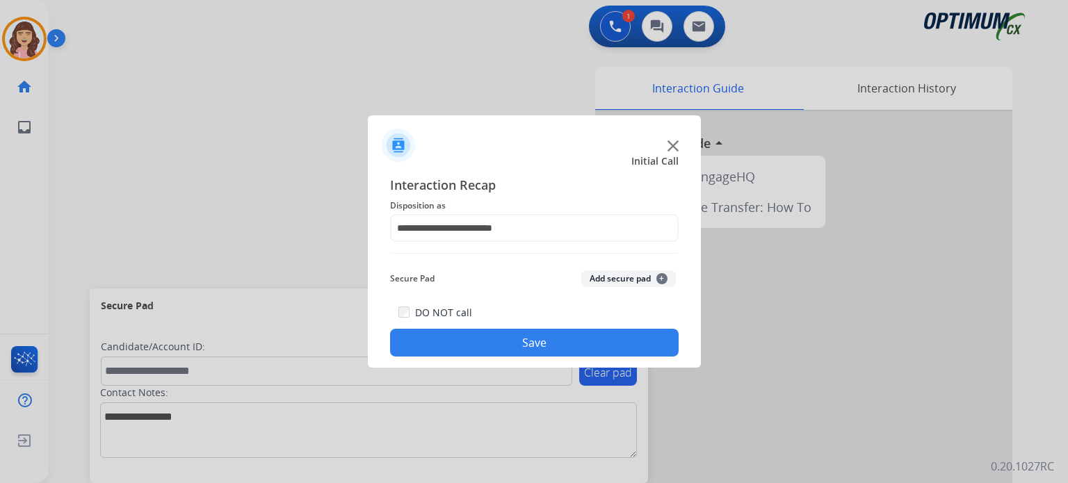
click at [535, 344] on button "Save" at bounding box center [534, 343] width 289 height 28
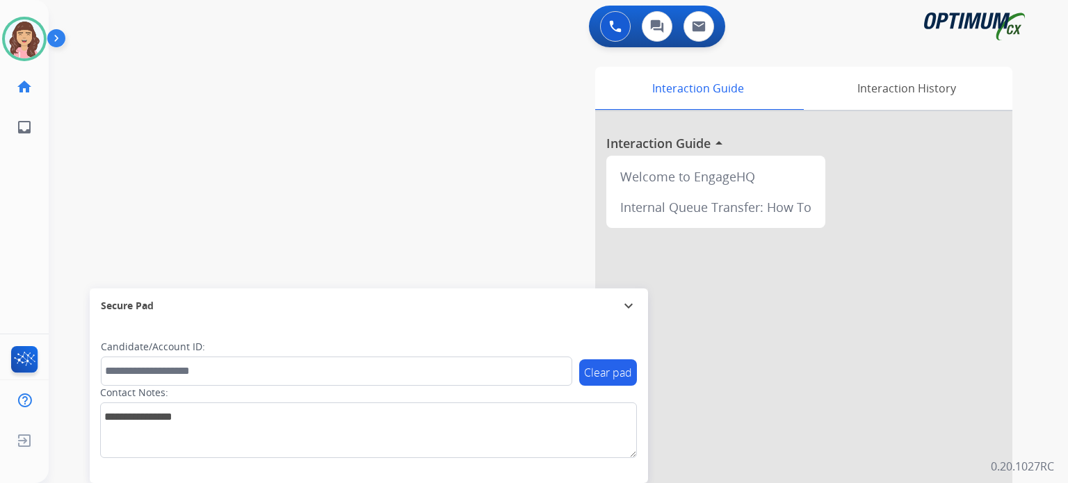
click at [303, 132] on div "swap_horiz Break voice bridge close_fullscreen Connect 3-Way Call merge_type Se…" at bounding box center [542, 340] width 986 height 580
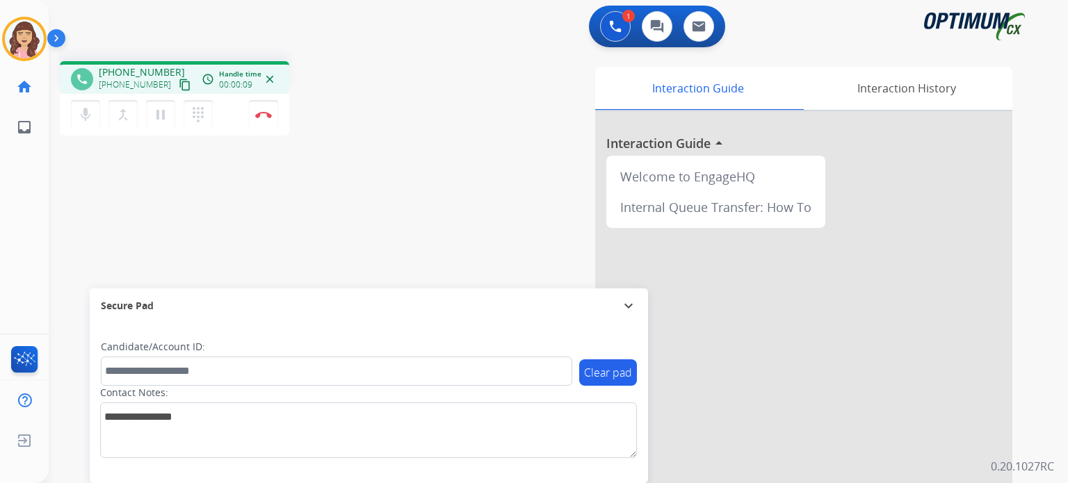
click at [179, 83] on mat-icon "content_copy" at bounding box center [185, 85] width 13 height 13
click at [357, 200] on div "phone [PHONE_NUMBER] [PHONE_NUMBER] content_copy access_time Call metrics Queue…" at bounding box center [542, 340] width 986 height 580
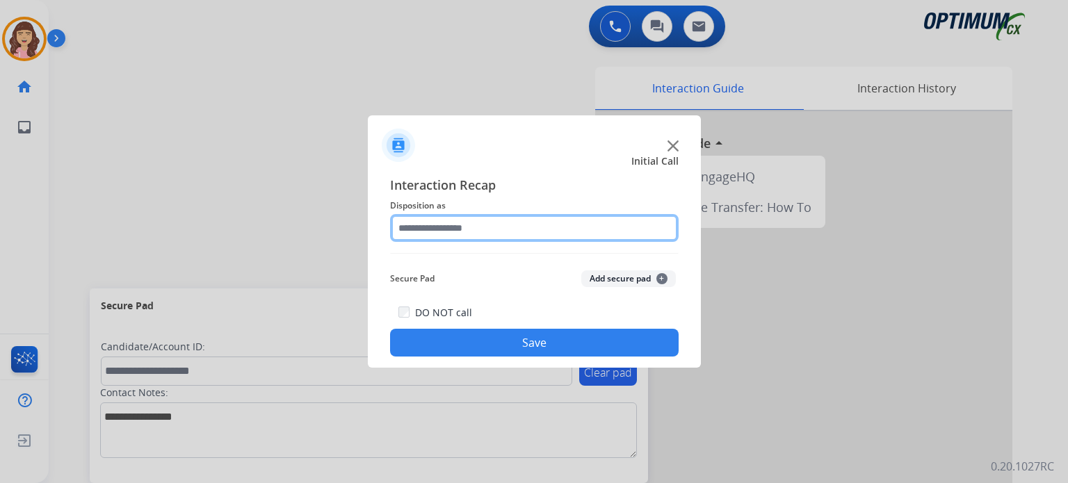
click at [480, 228] on input "text" at bounding box center [534, 228] width 289 height 28
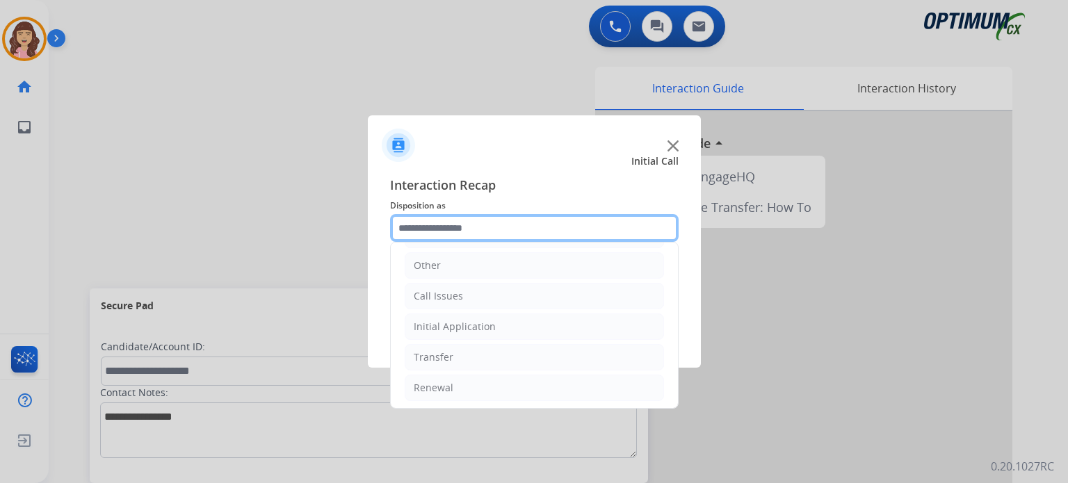
scroll to position [0, 0]
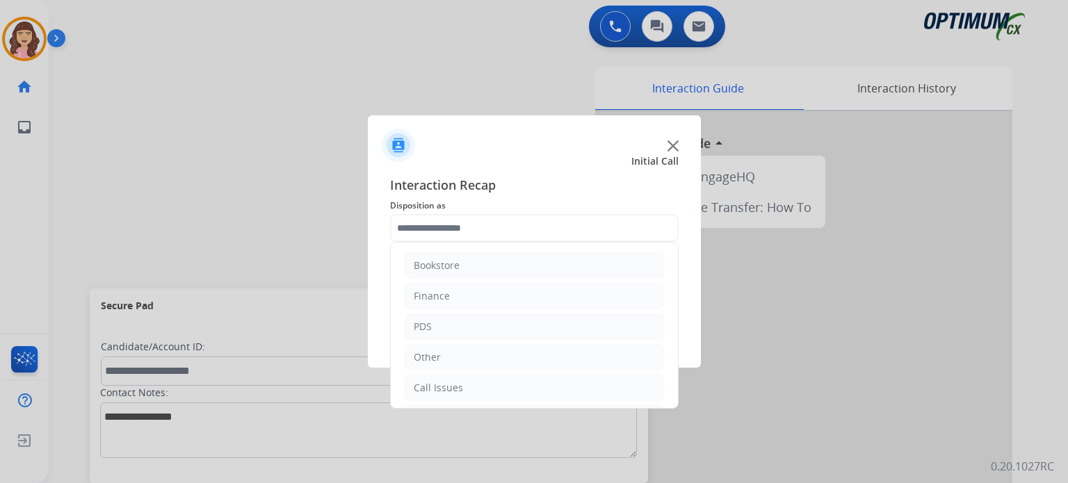
click at [431, 278] on ul "Bookstore Finance PDS Other Call Issues Initial Application Transfer Renewal" at bounding box center [534, 373] width 287 height 260
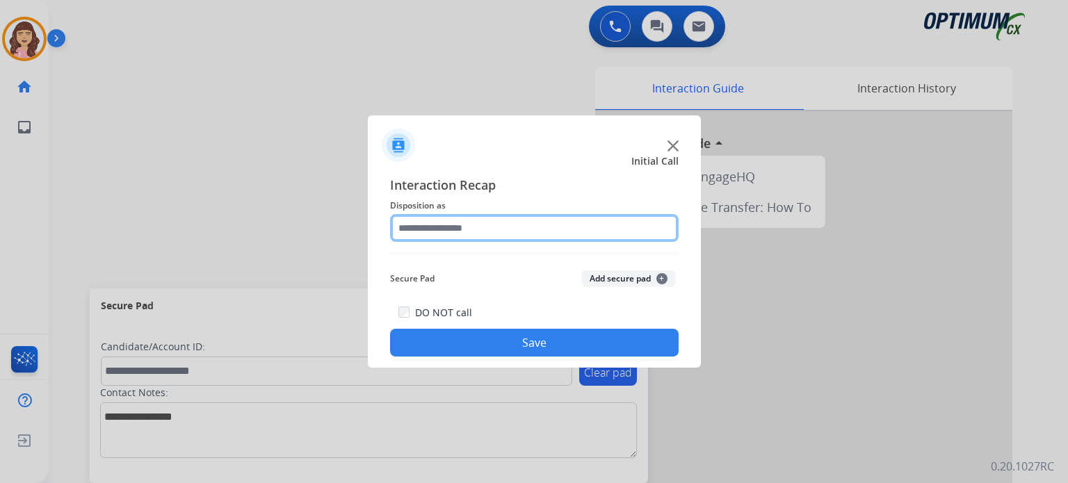
click at [562, 215] on input "text" at bounding box center [534, 228] width 289 height 28
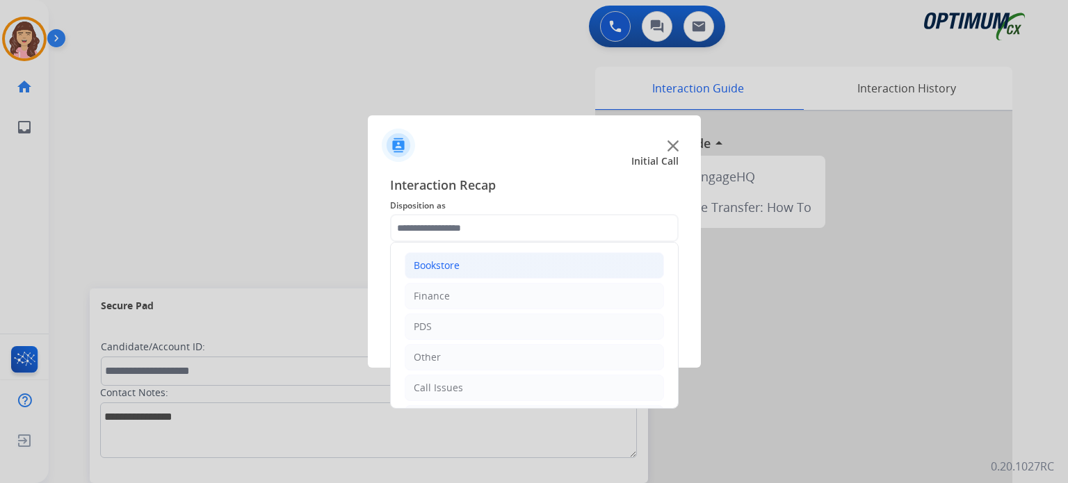
click at [478, 264] on li "Bookstore" at bounding box center [534, 265] width 259 height 26
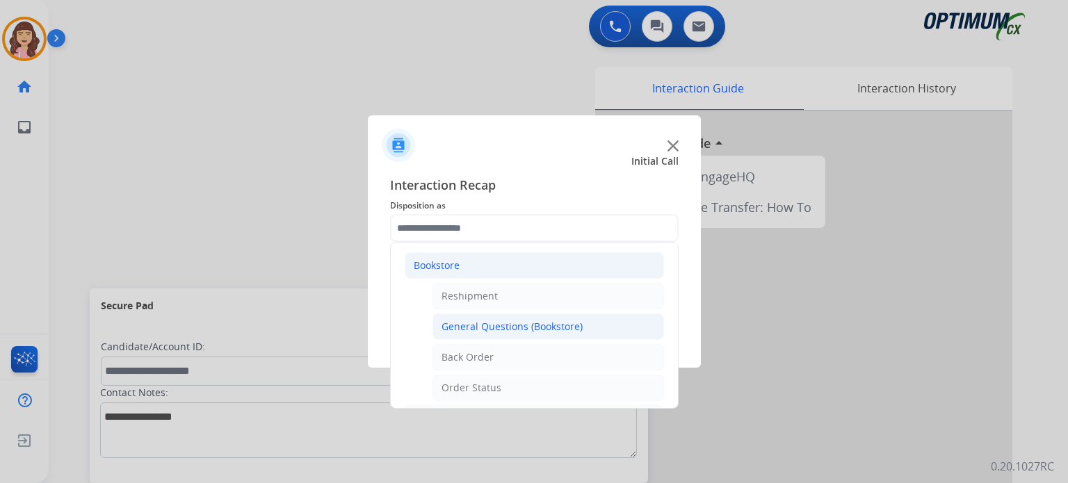
click at [546, 325] on div "General Questions (Bookstore)" at bounding box center [512, 327] width 141 height 14
type input "**********"
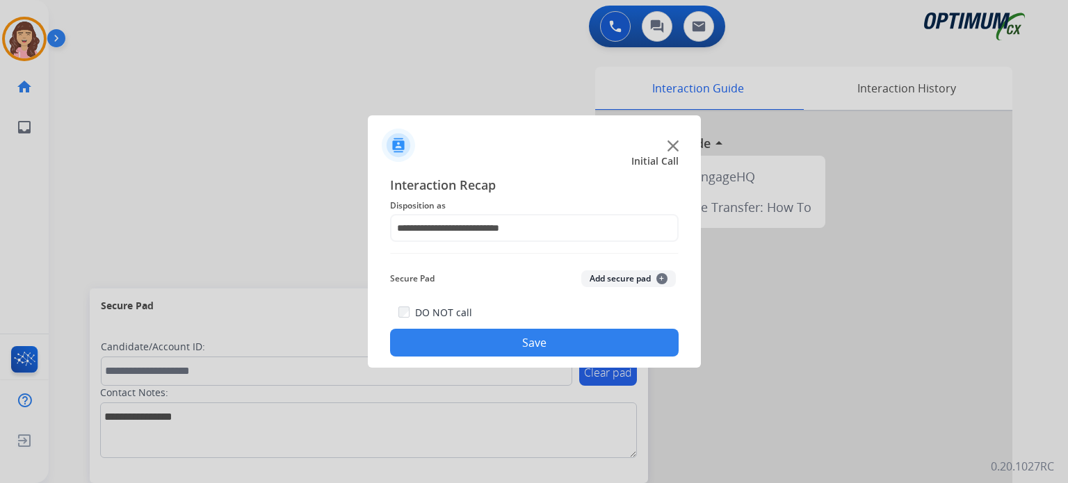
click at [529, 344] on button "Save" at bounding box center [534, 343] width 289 height 28
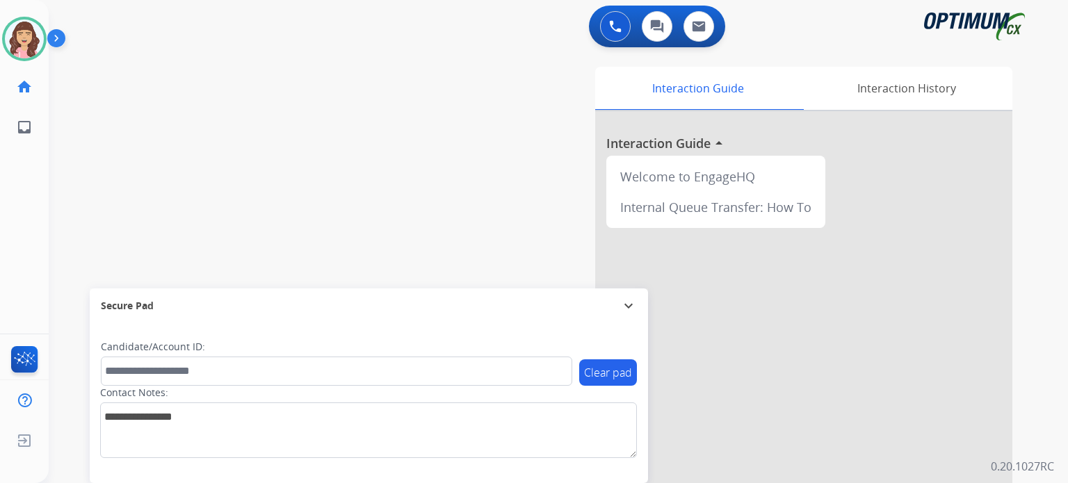
drag, startPoint x: 293, startPoint y: 97, endPoint x: 284, endPoint y: 92, distance: 10.3
click at [293, 97] on div "swap_horiz Break voice bridge close_fullscreen Connect 3-Way Call merge_type Se…" at bounding box center [542, 340] width 986 height 580
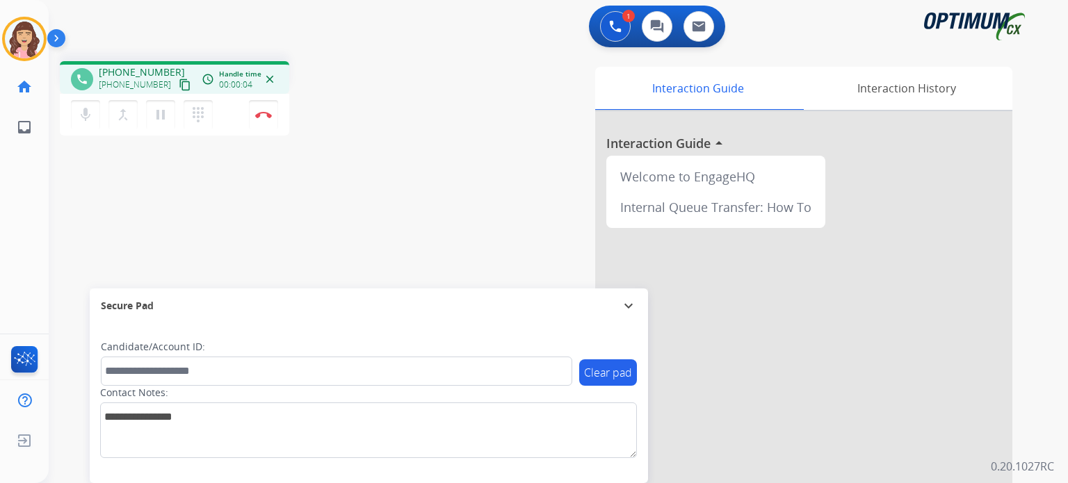
click at [179, 86] on mat-icon "content_copy" at bounding box center [185, 85] width 13 height 13
click at [261, 113] on img at bounding box center [263, 114] width 17 height 7
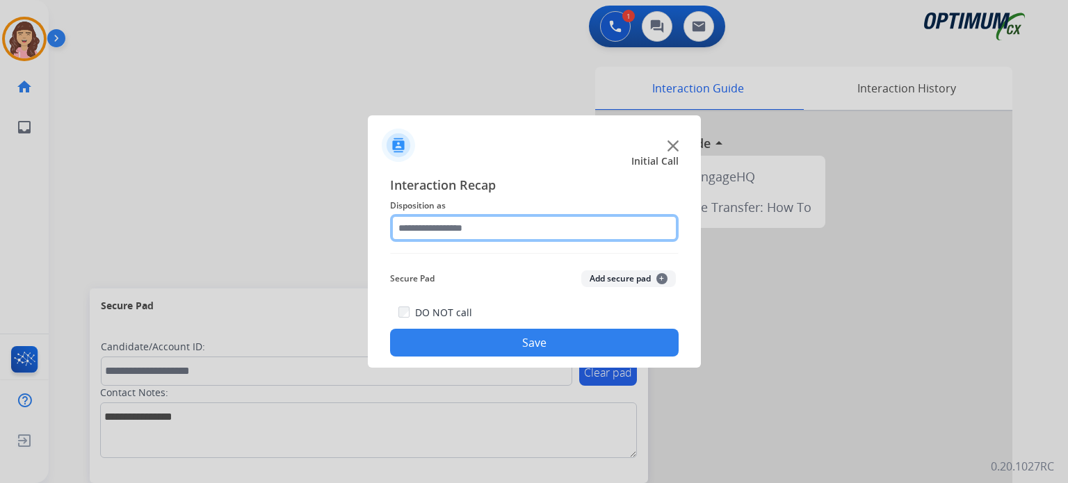
click at [474, 232] on input "text" at bounding box center [534, 228] width 289 height 28
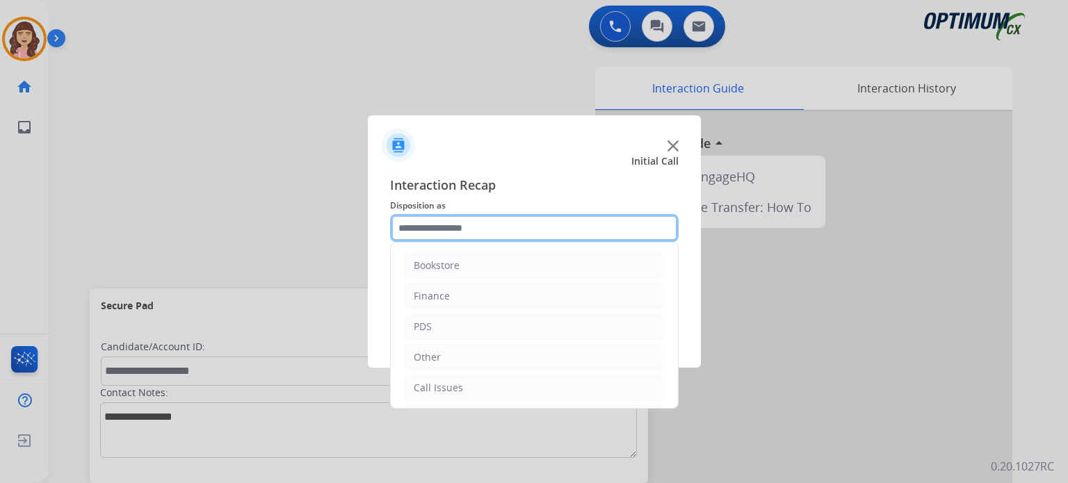
scroll to position [92, 0]
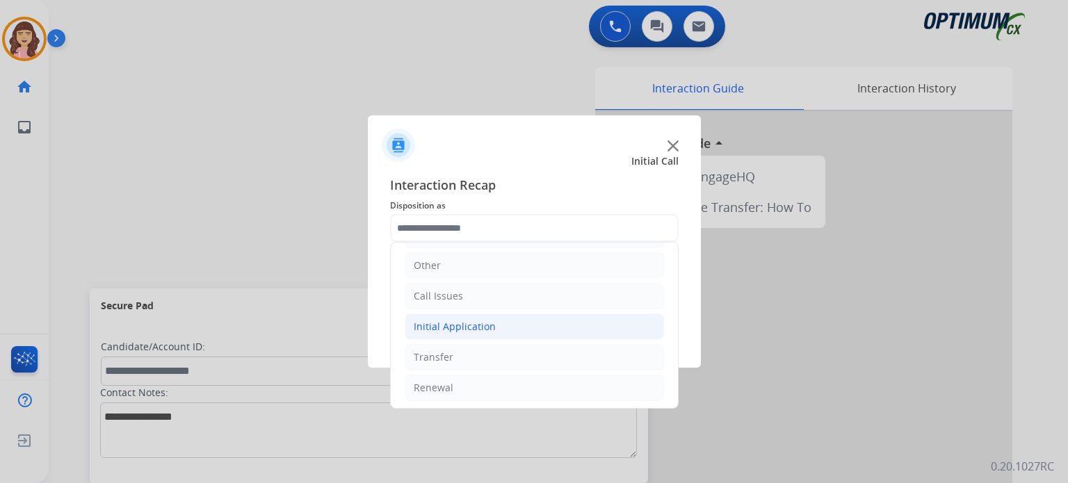
click at [465, 327] on div "Initial Application" at bounding box center [455, 327] width 82 height 14
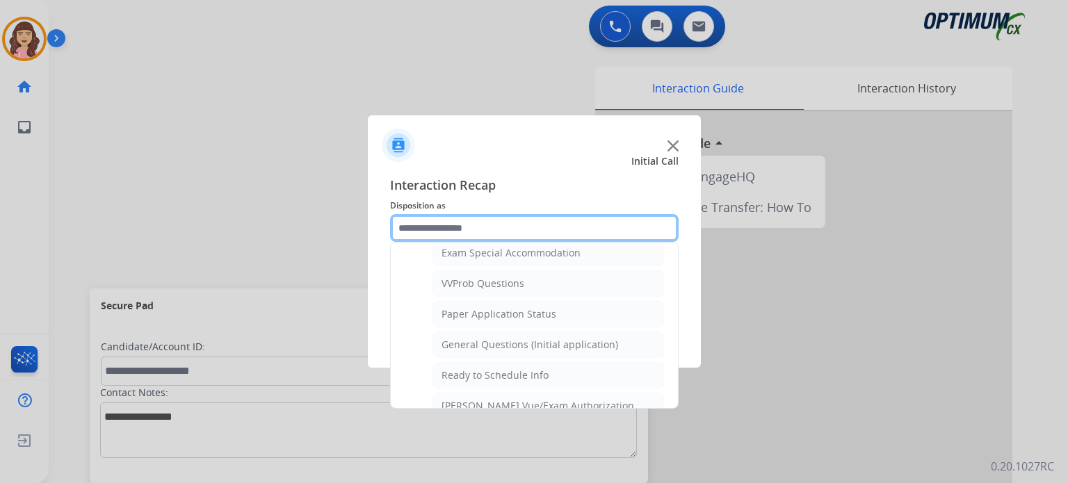
scroll to position [707, 0]
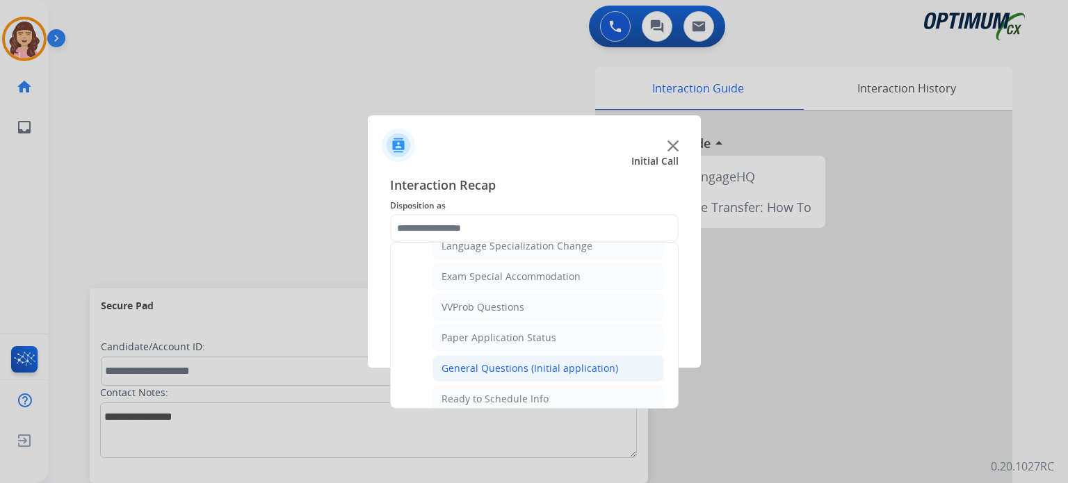
click at [531, 362] on div "General Questions (Initial application)" at bounding box center [530, 369] width 177 height 14
type input "**********"
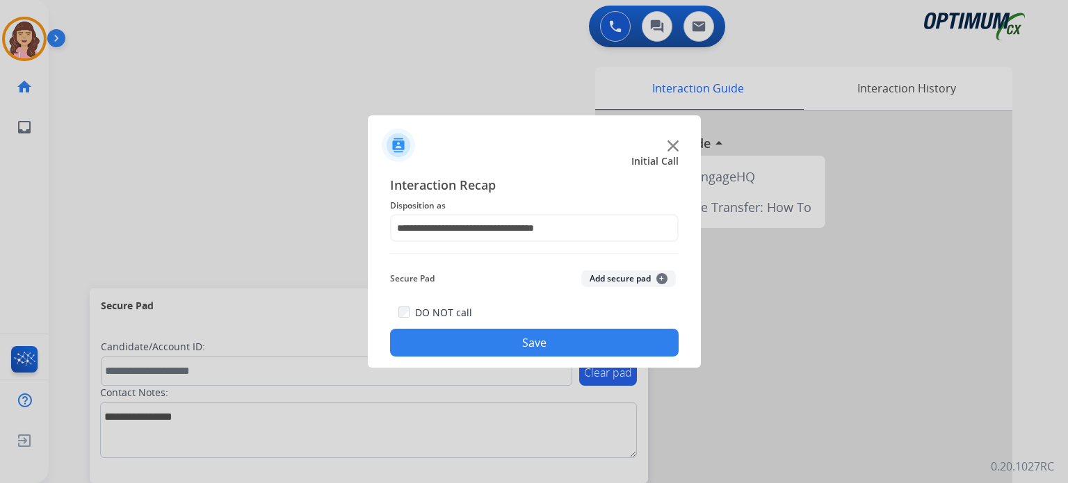
click at [500, 344] on button "Save" at bounding box center [534, 343] width 289 height 28
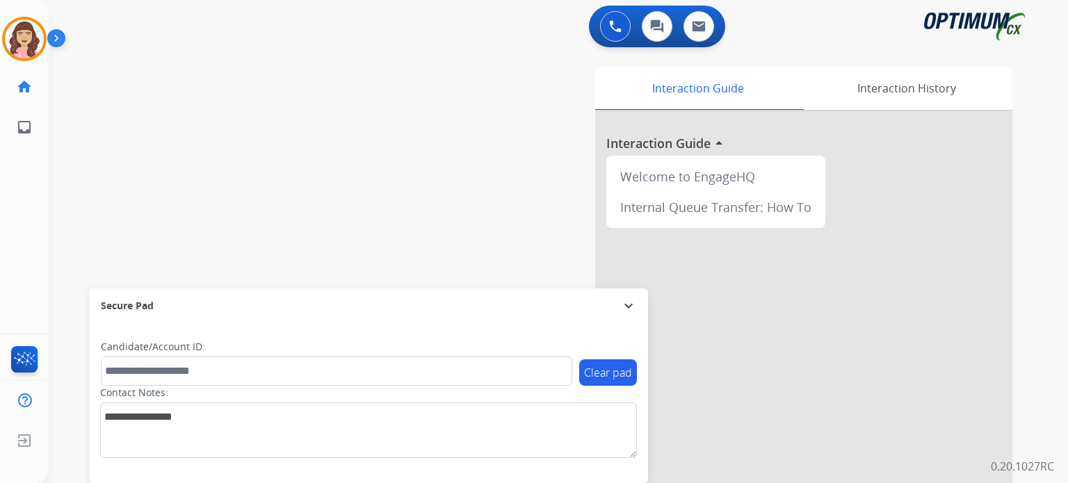
click at [246, 250] on div "swap_horiz Break voice bridge close_fullscreen Connect 3-Way Call merge_type Se…" at bounding box center [542, 340] width 986 height 580
click at [19, 45] on img at bounding box center [24, 38] width 39 height 39
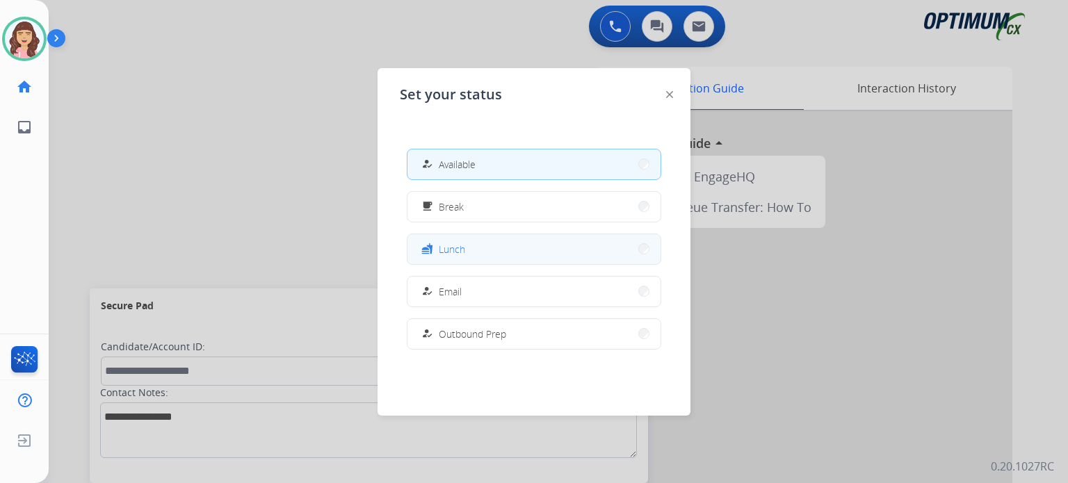
click at [490, 250] on button "fastfood Lunch" at bounding box center [534, 249] width 253 height 30
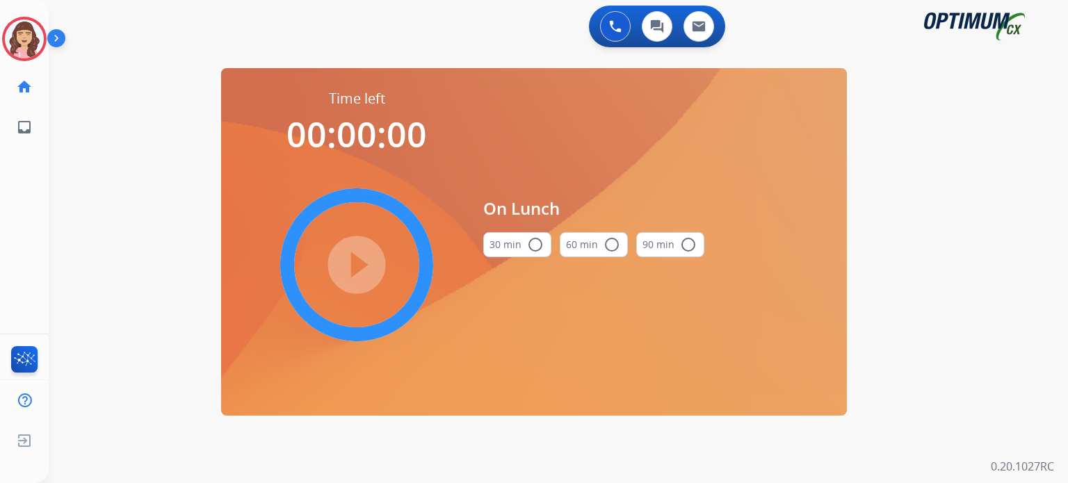
click at [512, 250] on button "30 min radio_button_unchecked" at bounding box center [517, 244] width 68 height 25
click at [357, 265] on mat-icon "play_circle_filled" at bounding box center [356, 265] width 17 height 17
